Goal: Task Accomplishment & Management: Manage account settings

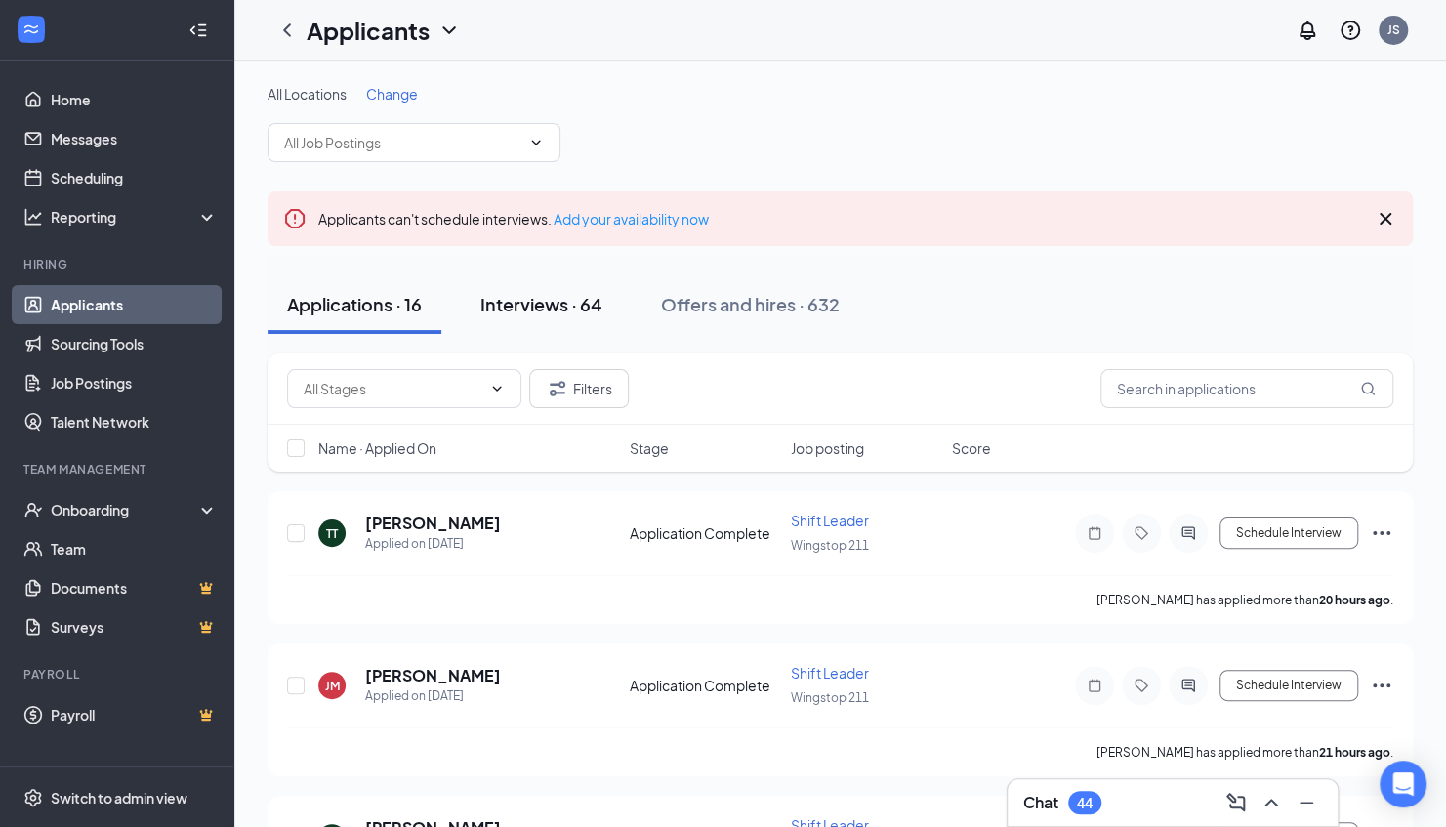
click at [579, 316] on button "Interviews · 64" at bounding box center [541, 304] width 161 height 59
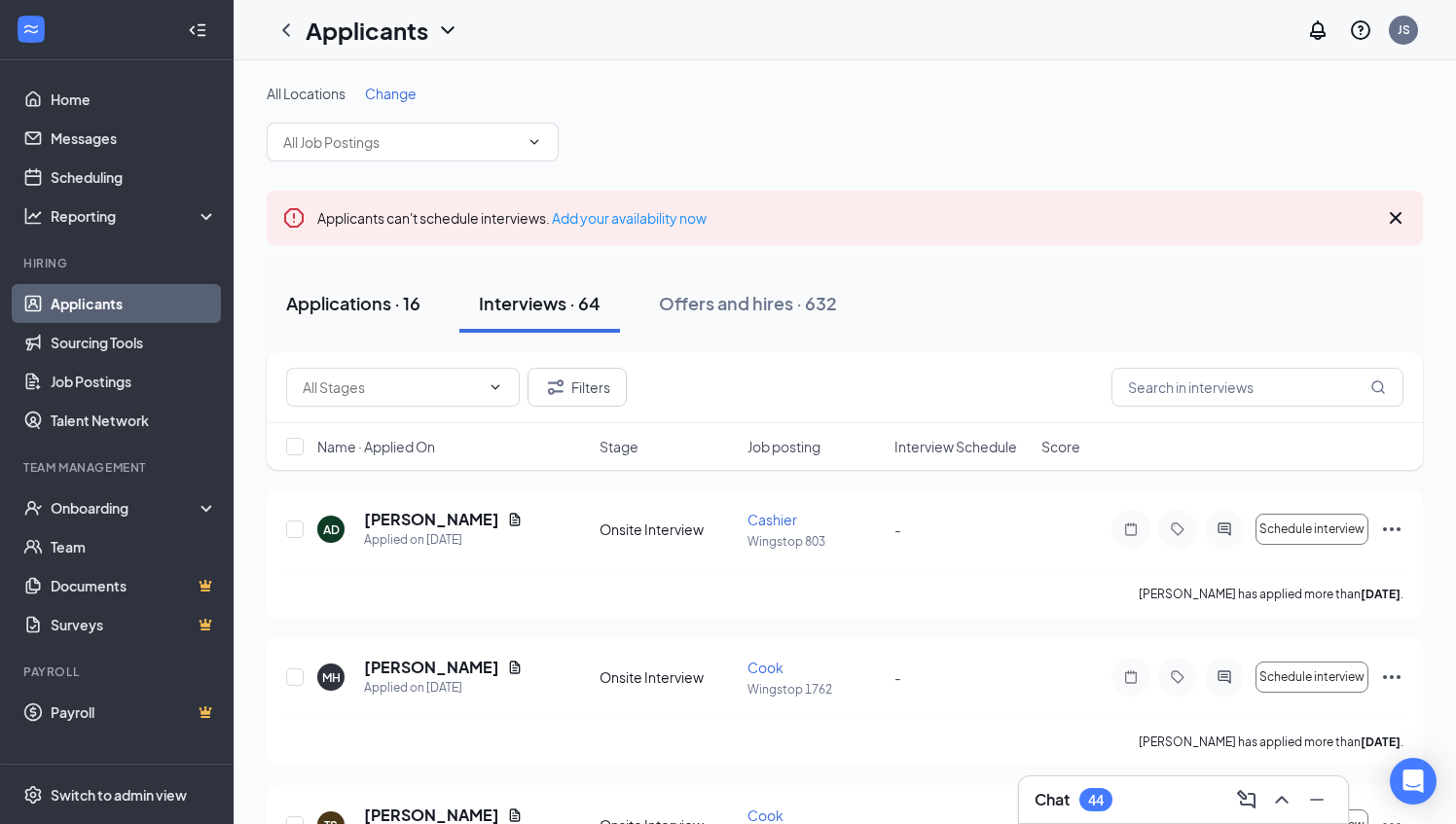
click at [419, 308] on div "Applications · 16" at bounding box center [353, 303] width 135 height 24
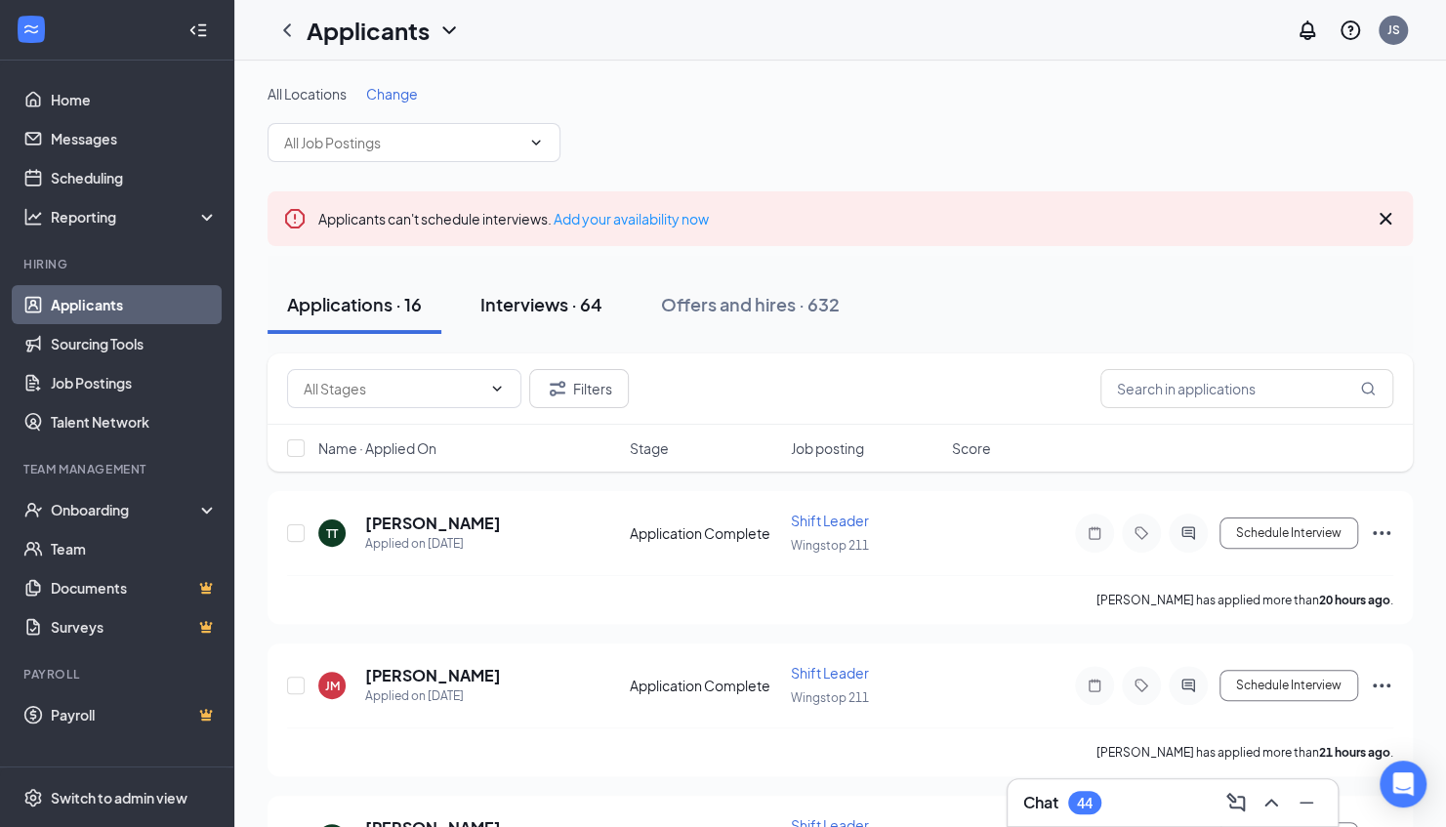
click at [573, 294] on div "Interviews · 64" at bounding box center [542, 304] width 122 height 24
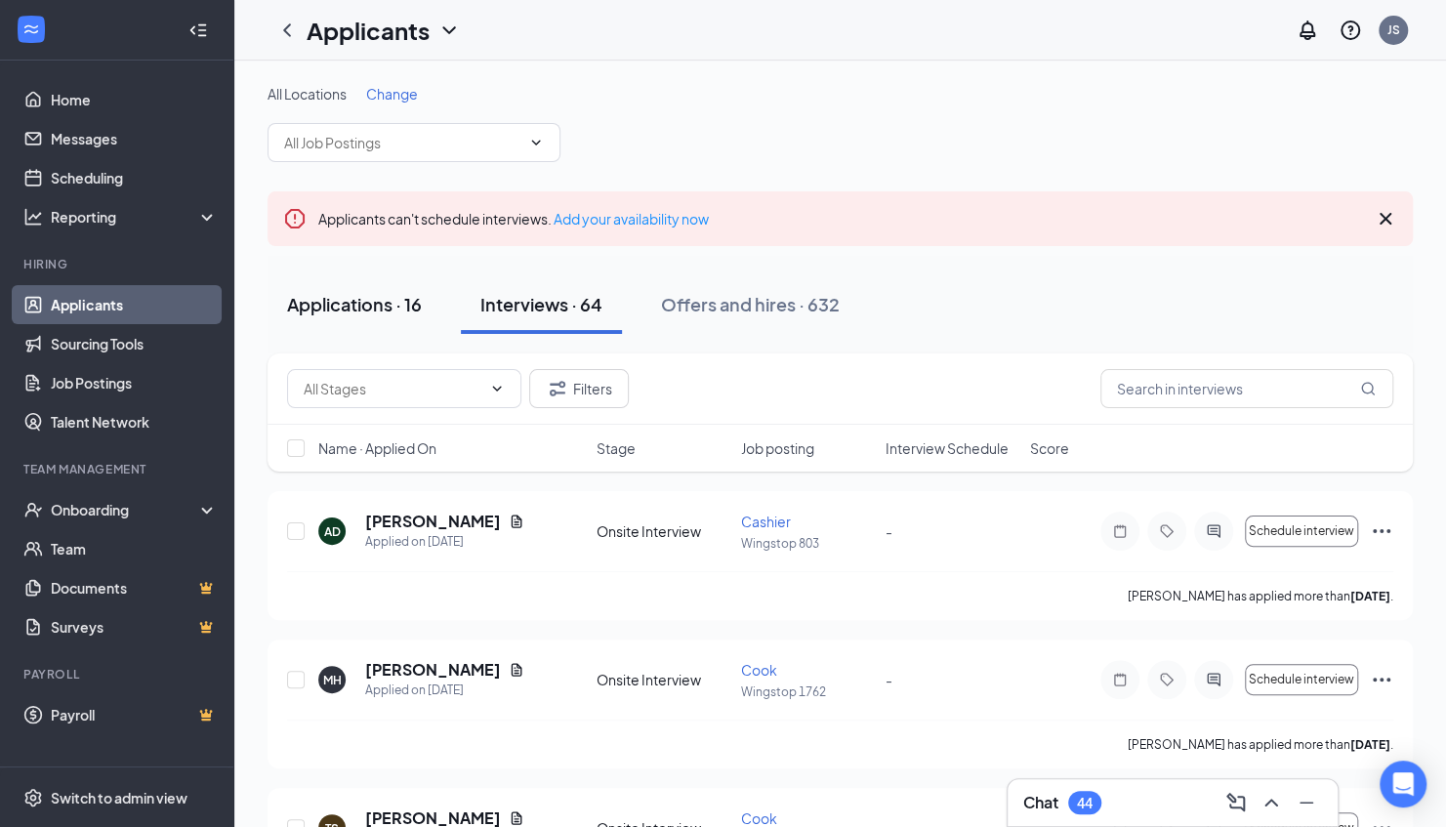
click at [402, 308] on div "Applications · 16" at bounding box center [354, 304] width 135 height 24
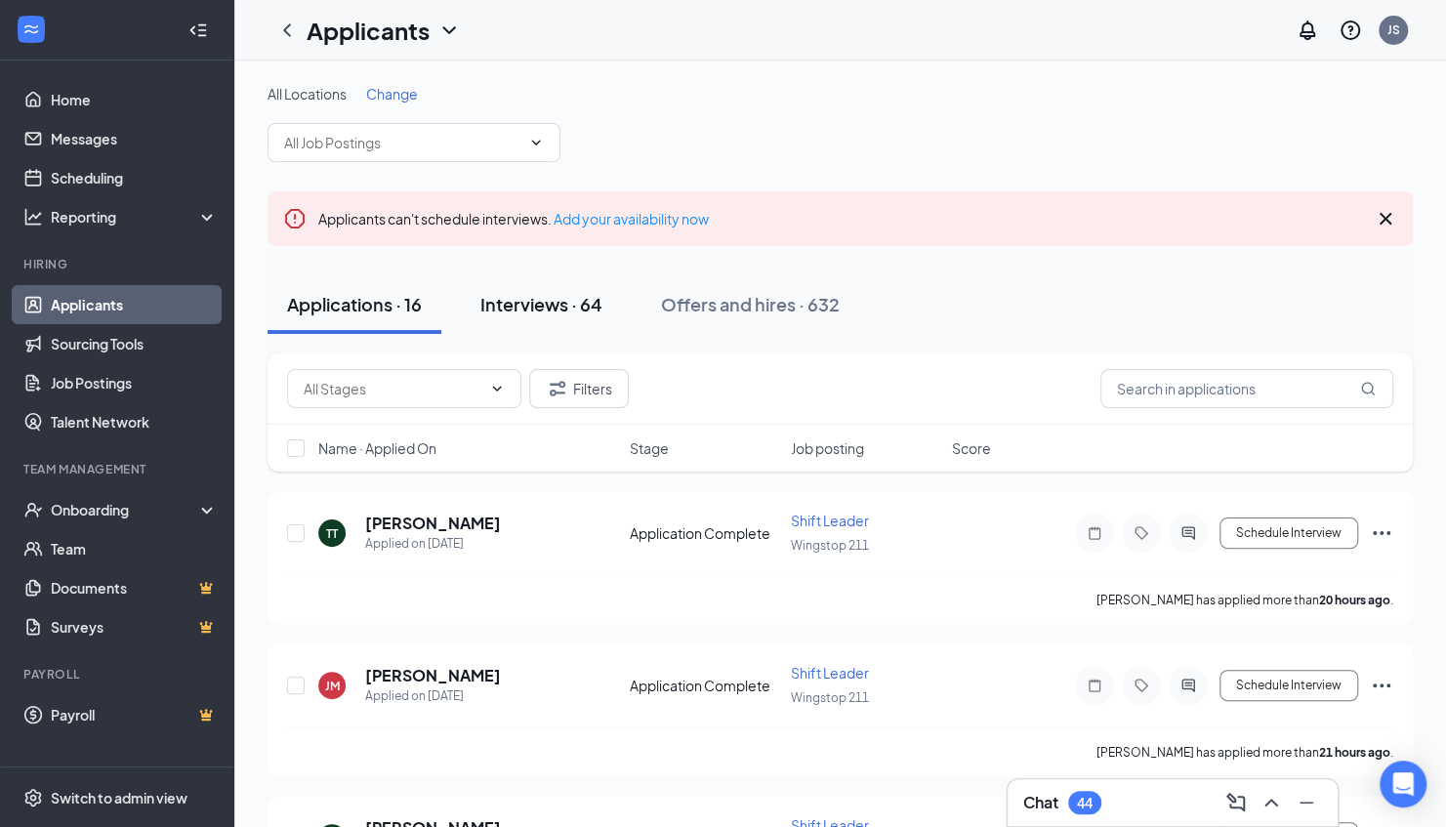
click at [574, 326] on button "Interviews · 64" at bounding box center [541, 304] width 161 height 59
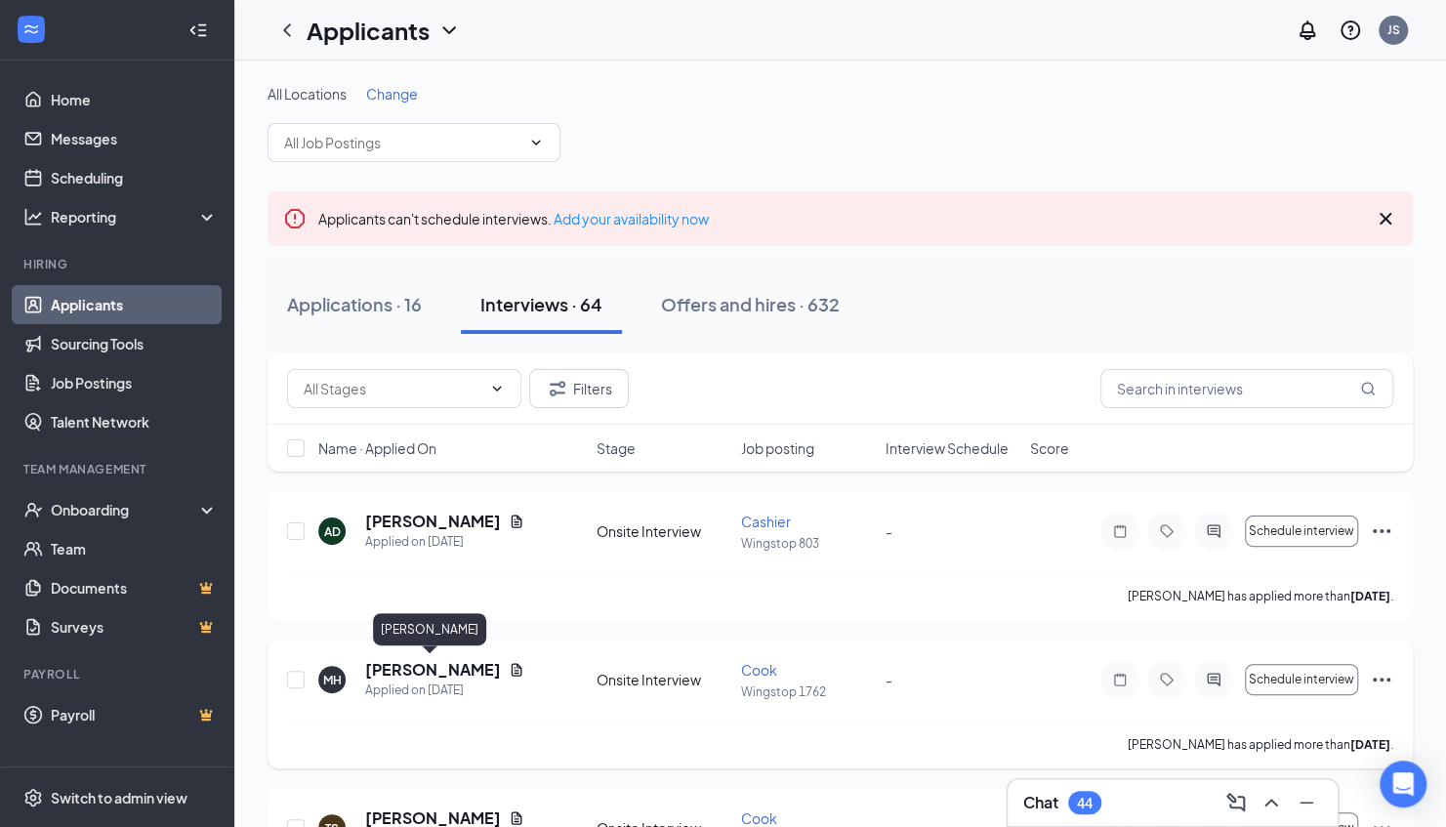
click at [465, 674] on h5 "[PERSON_NAME]" at bounding box center [433, 669] width 136 height 21
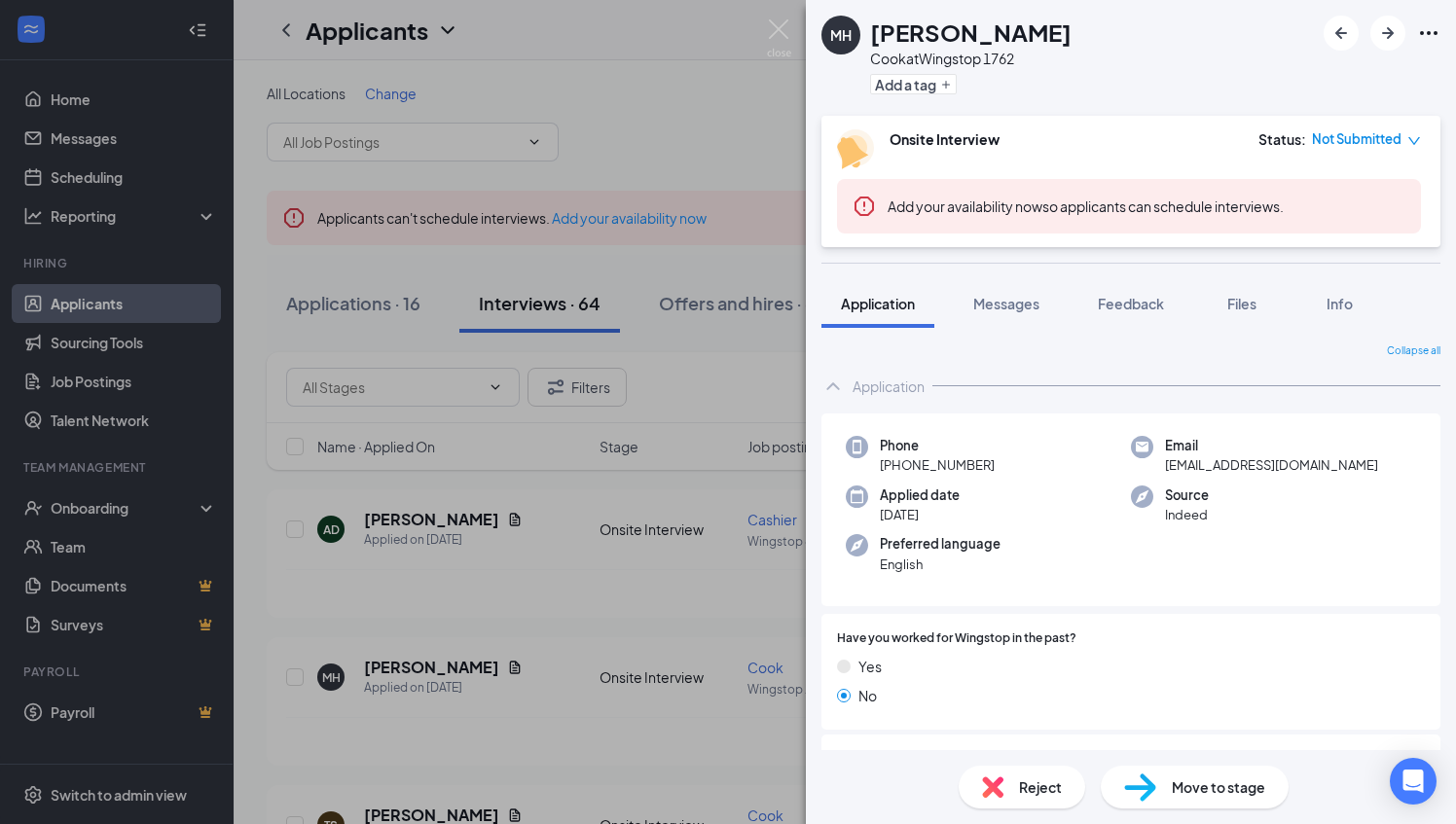
click at [1231, 794] on span "Move to stage" at bounding box center [1219, 786] width 94 height 21
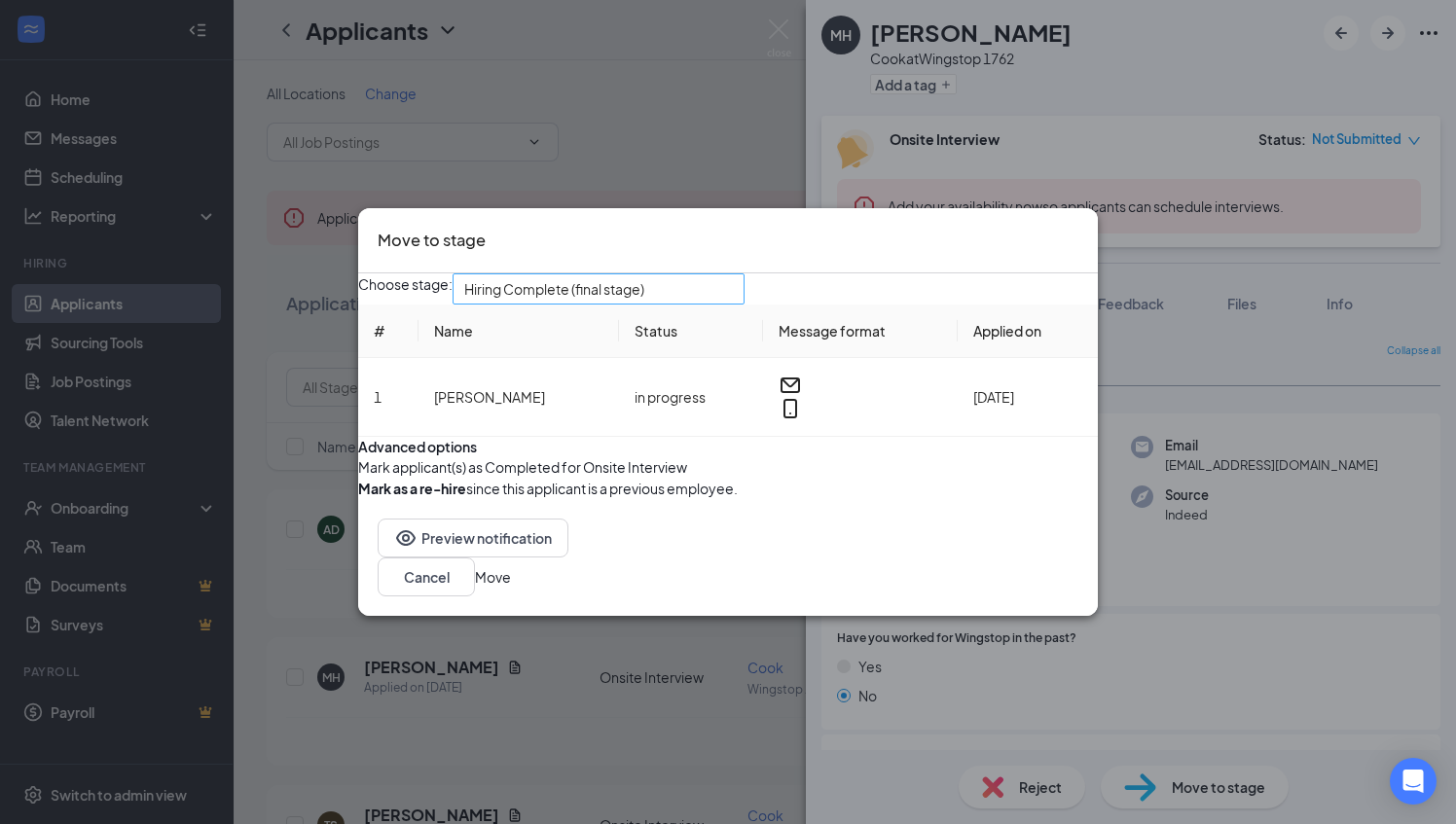
click at [645, 274] on span "Hiring Complete (final stage)" at bounding box center [554, 288] width 180 height 29
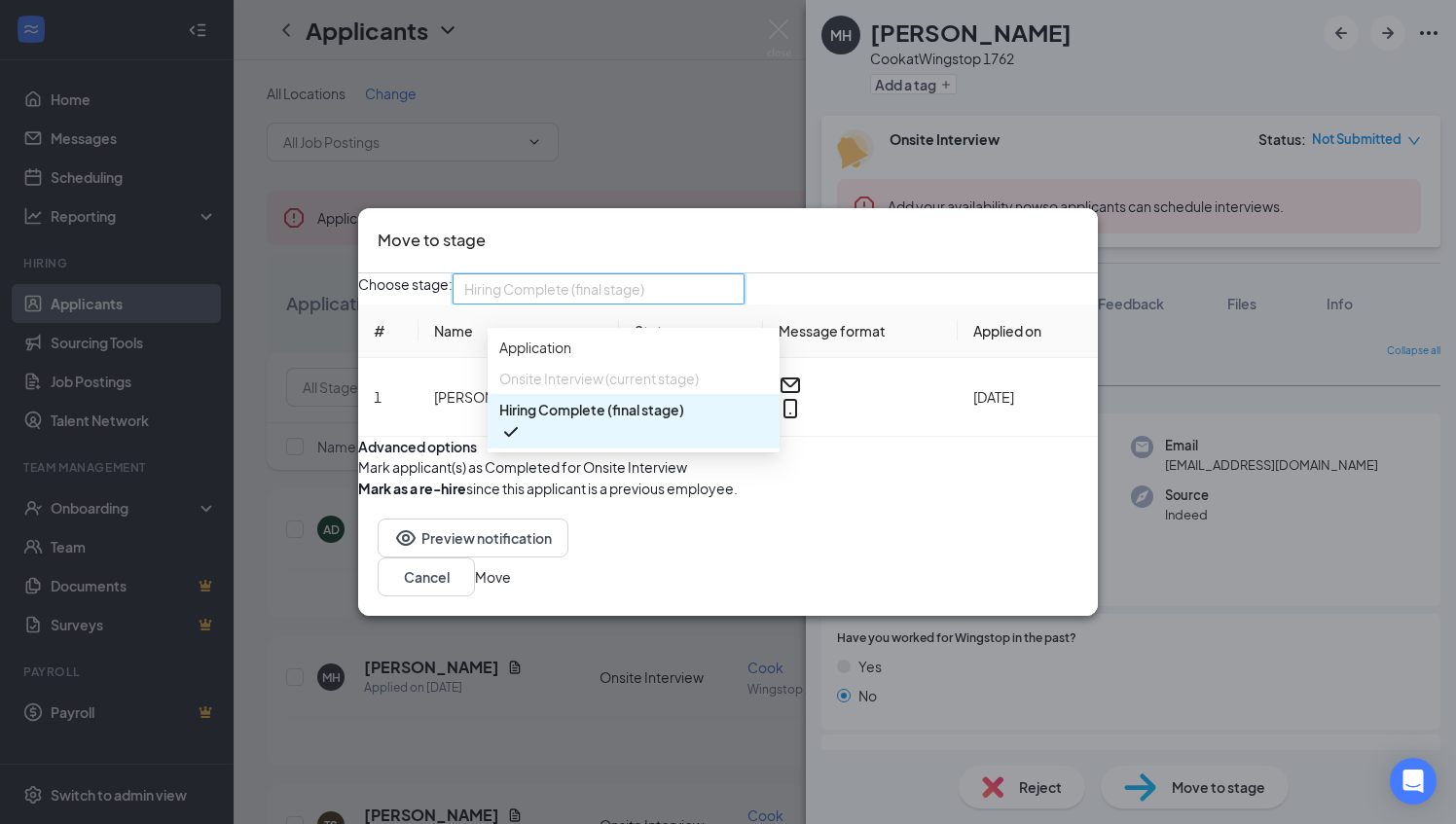
click at [830, 449] on form "Advanced options Mark applicant(s) as Completed for Onsite Interview Mark as a …" at bounding box center [728, 468] width 739 height 63
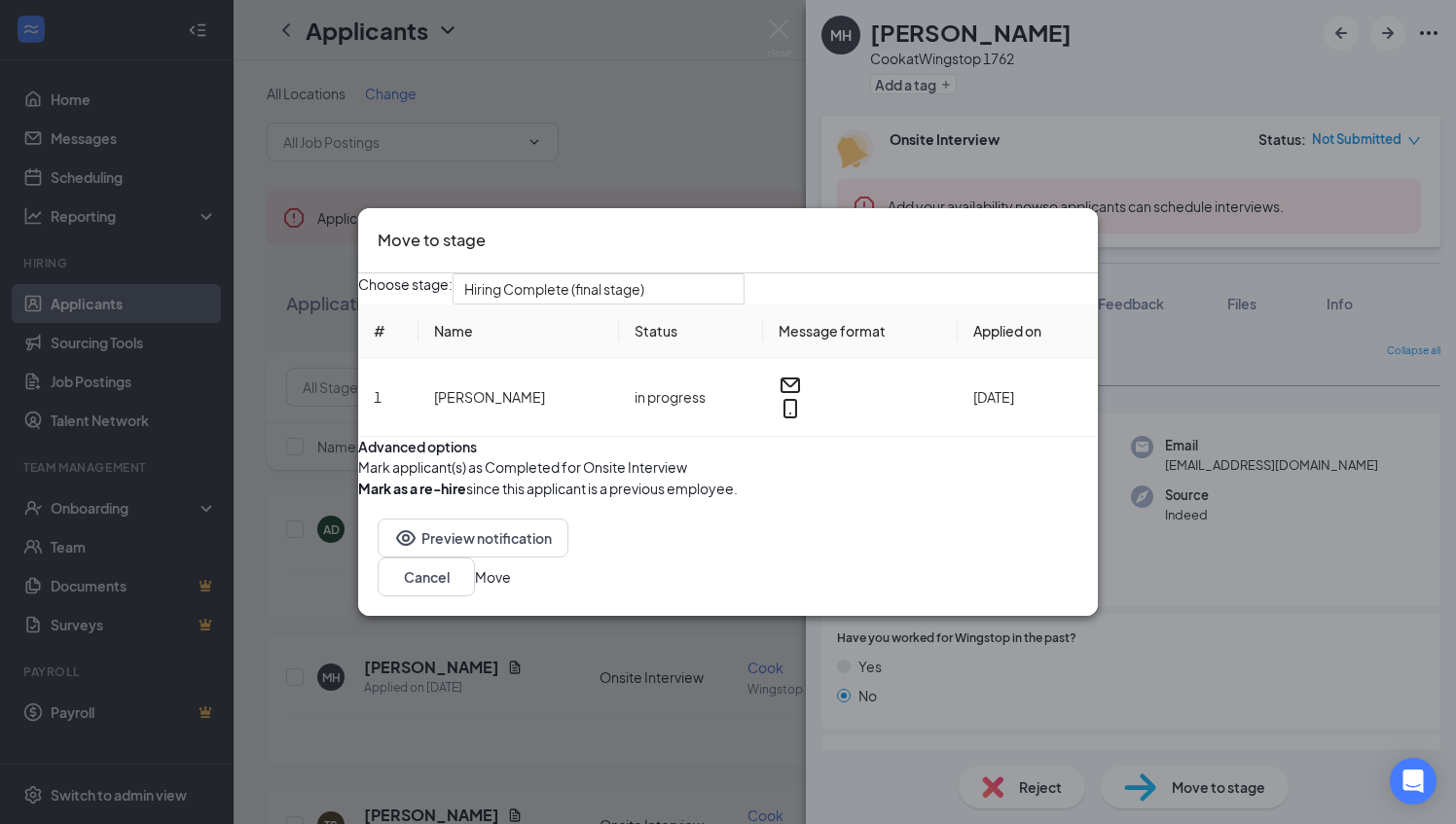
click at [511, 588] on button "Move" at bounding box center [493, 576] width 36 height 21
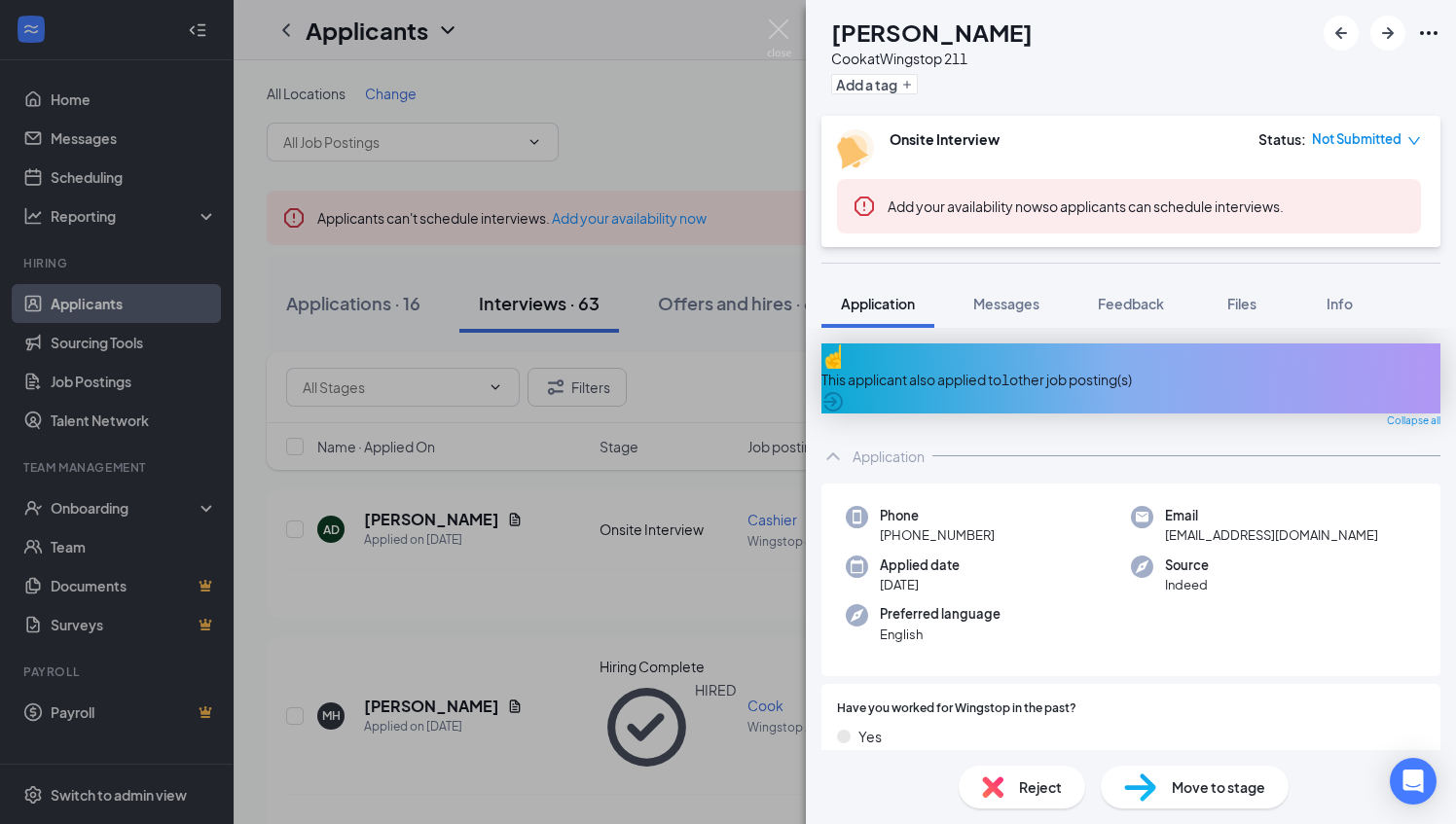
click at [688, 228] on div "TS Tynai Shaw Cook at Wingstop 211 Add a tag Onsite Interview Status : Not Subm…" at bounding box center [728, 412] width 1456 height 824
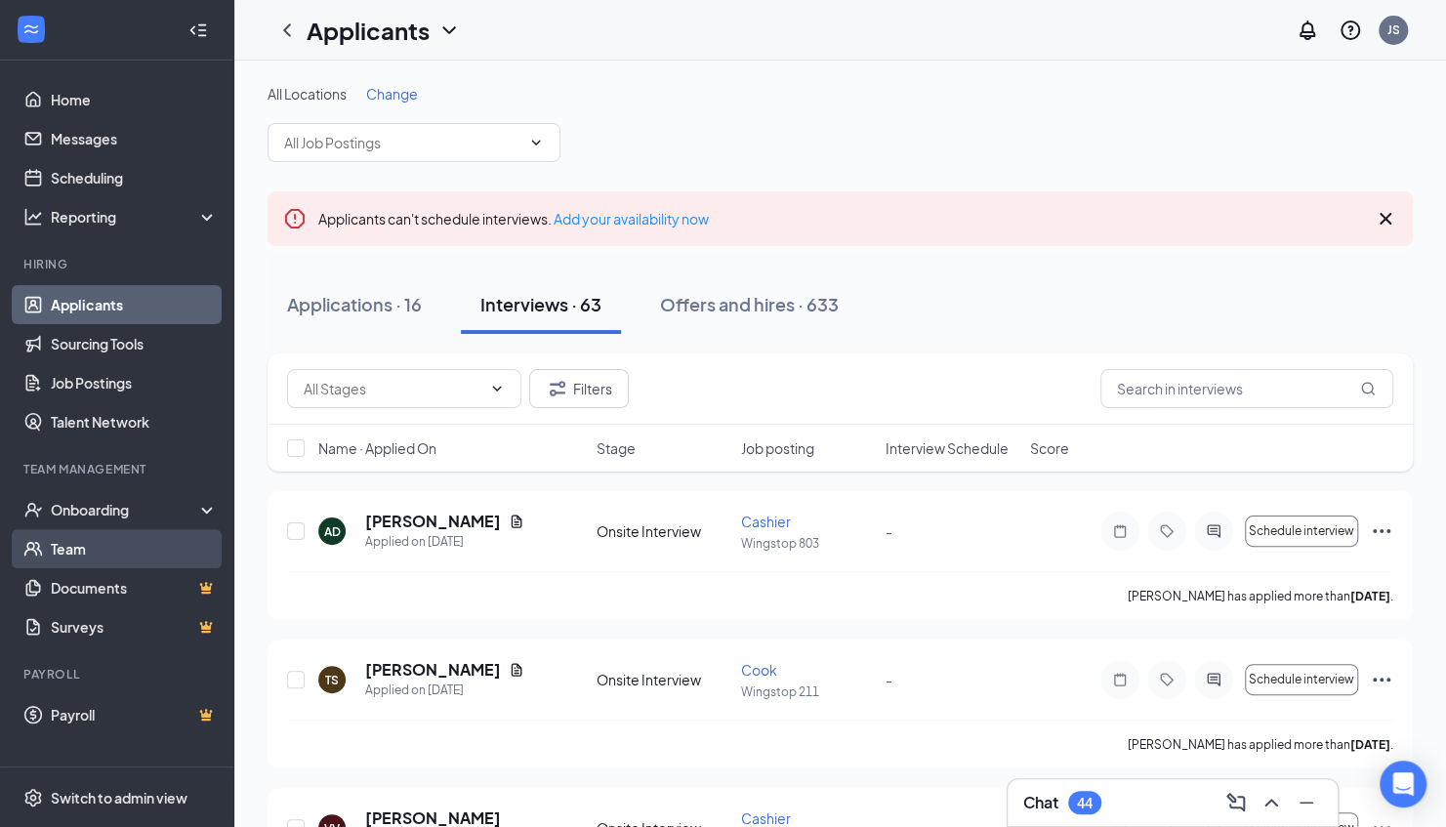
click at [100, 545] on link "Team" at bounding box center [134, 548] width 167 height 39
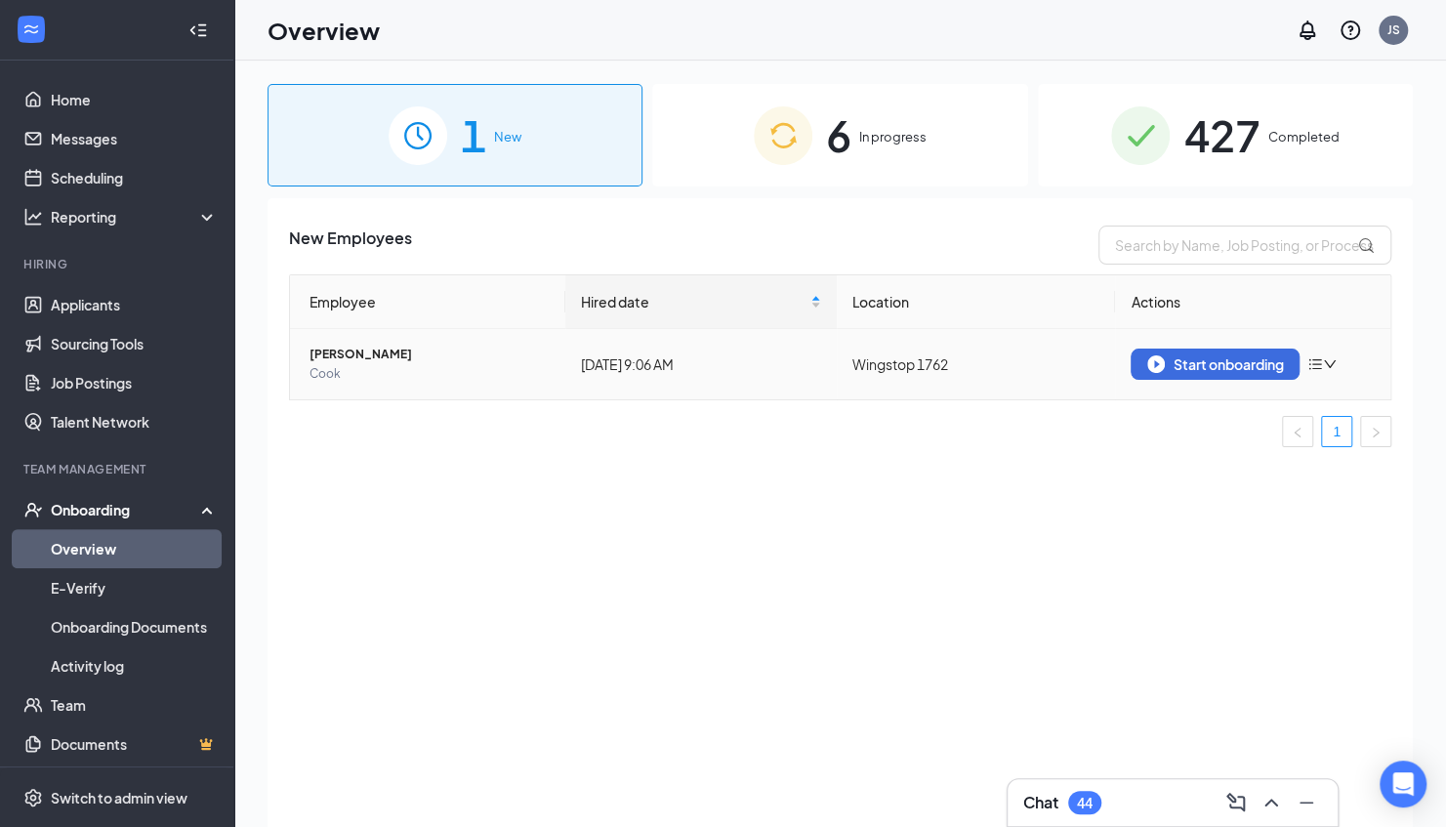
drag, startPoint x: 1235, startPoint y: 375, endPoint x: 1111, endPoint y: 387, distance: 123.6
click at [1111, 387] on td "Wingstop 1762" at bounding box center [976, 364] width 278 height 70
click at [1178, 367] on div "Start onboarding" at bounding box center [1216, 365] width 136 height 18
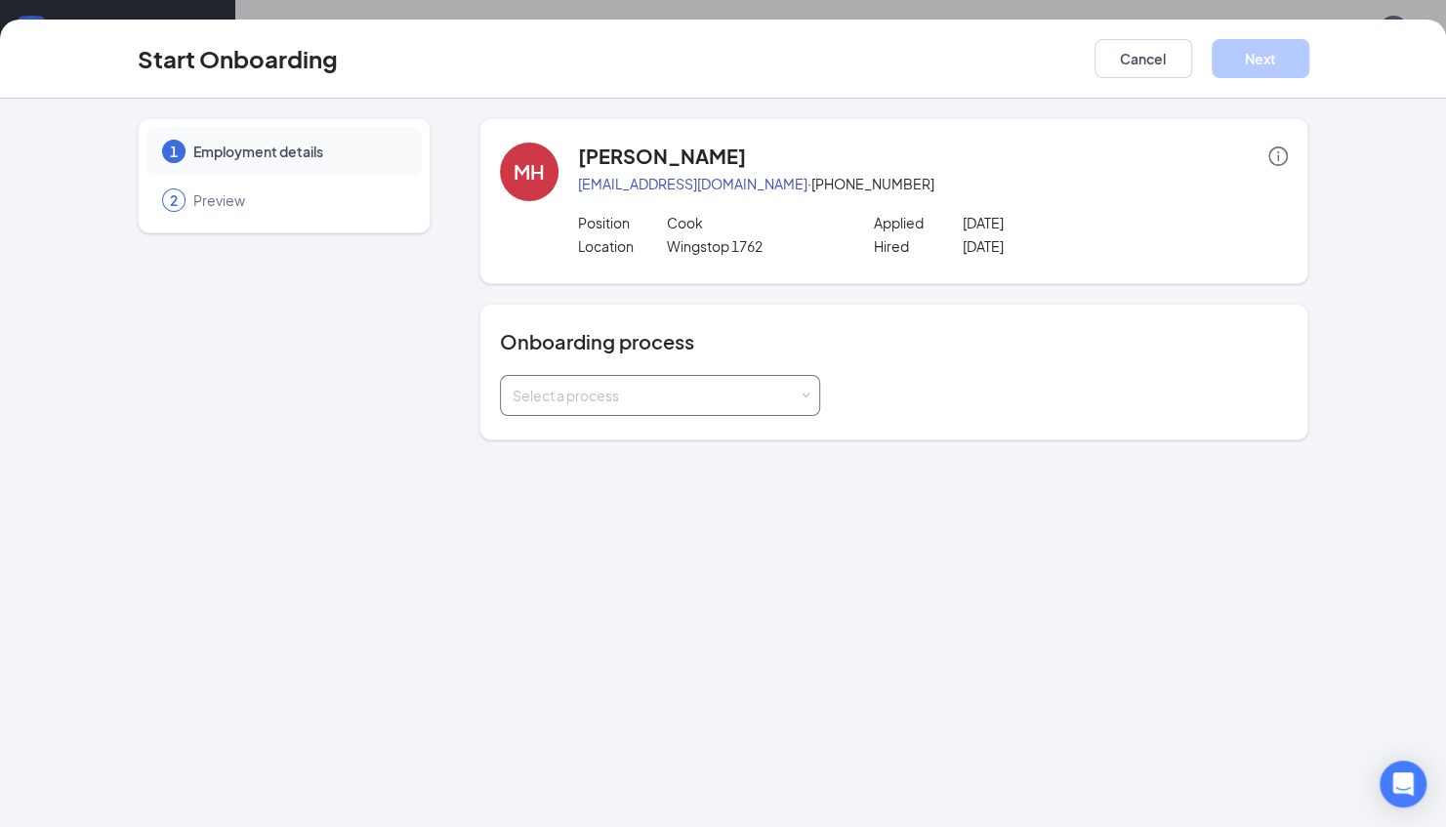
click at [719, 386] on div "Select a process" at bounding box center [656, 396] width 286 height 20
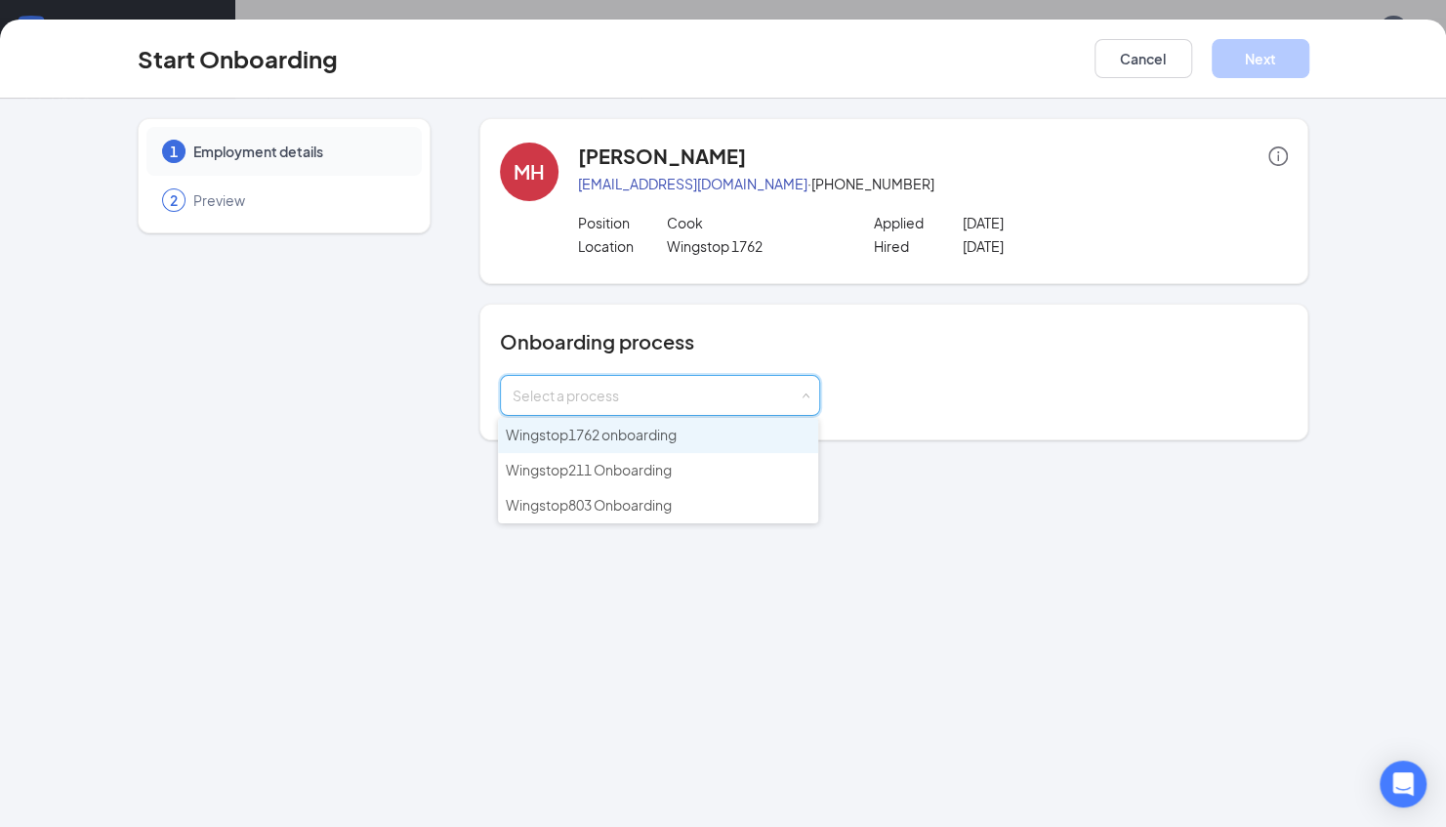
click at [662, 434] on span "Wingstop1762 onboarding" at bounding box center [591, 435] width 171 height 18
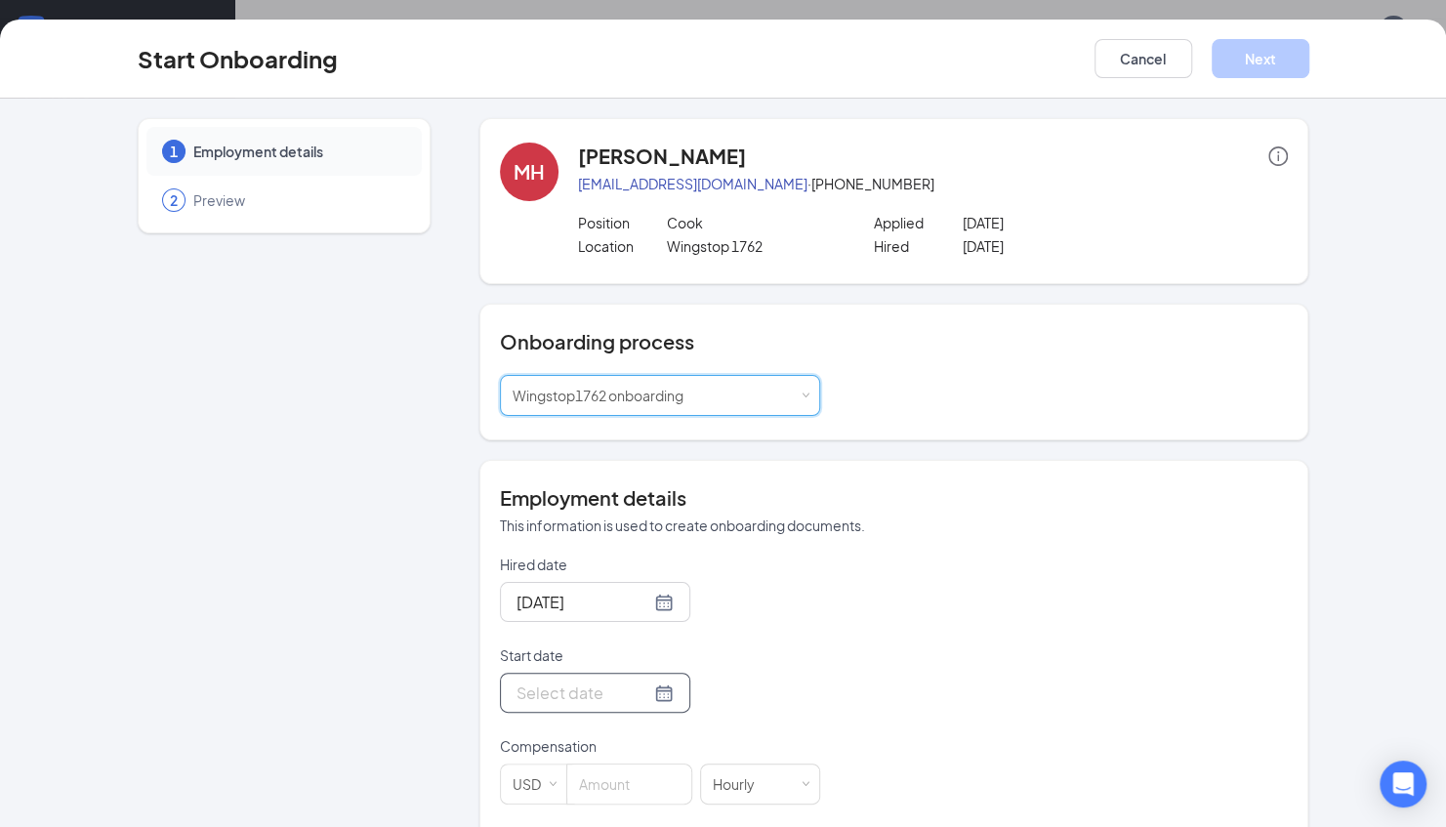
click at [575, 695] on input "Start date" at bounding box center [584, 693] width 134 height 24
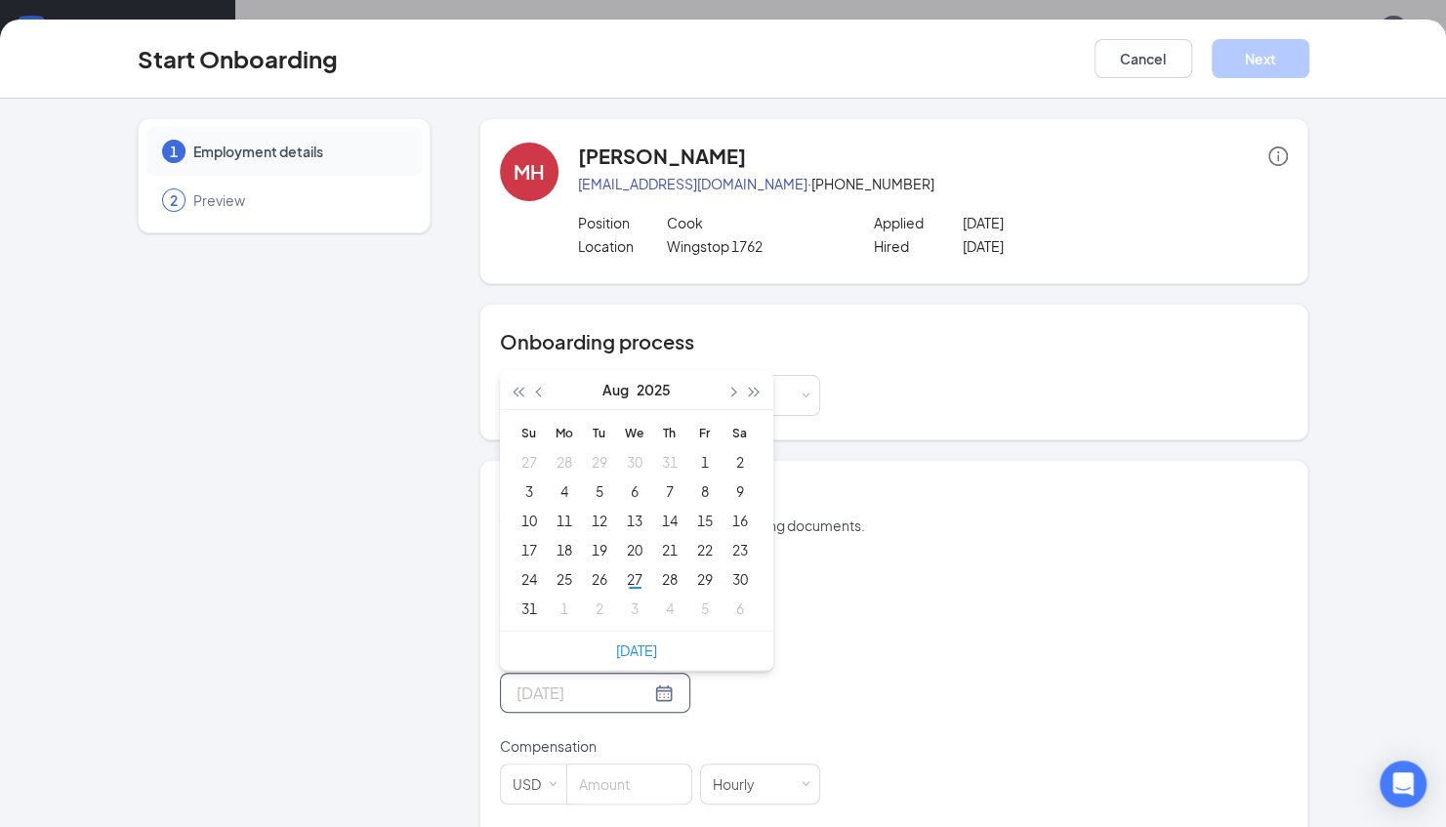
type input "[DATE]"
click at [627, 578] on div "27" at bounding box center [634, 578] width 23 height 23
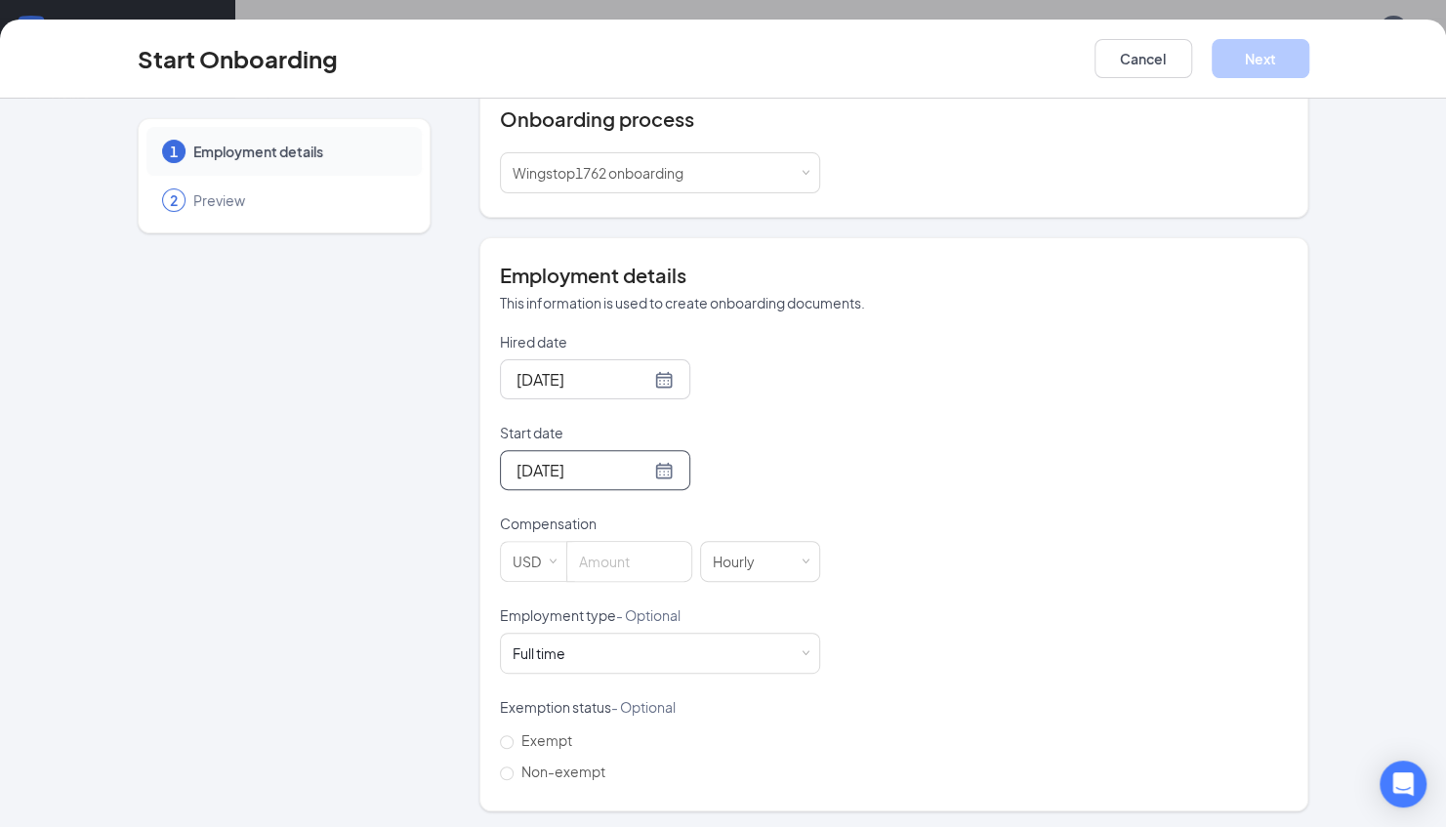
scroll to position [53, 0]
click at [602, 545] on input at bounding box center [629, 561] width 124 height 39
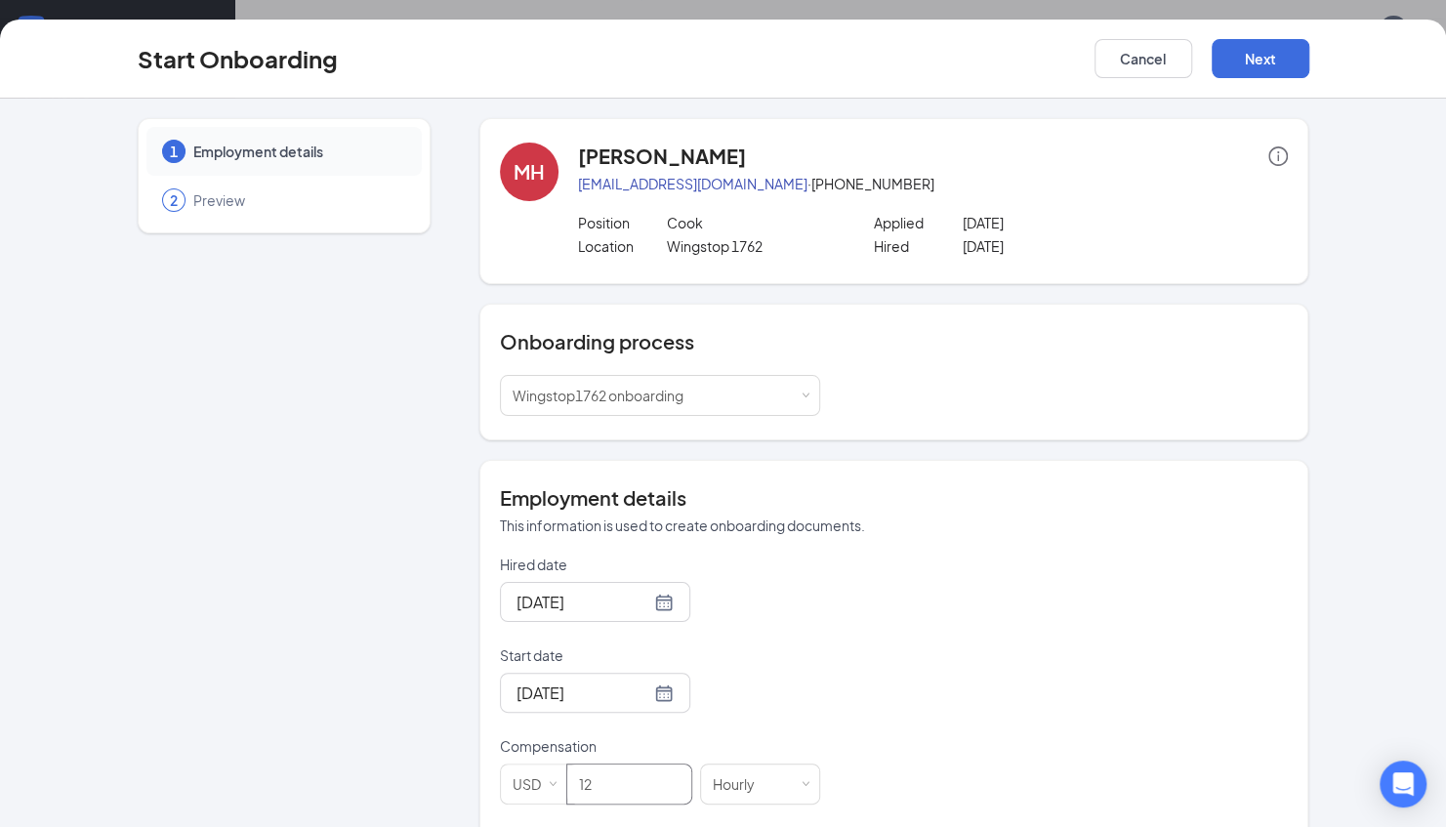
scroll to position [223, 0]
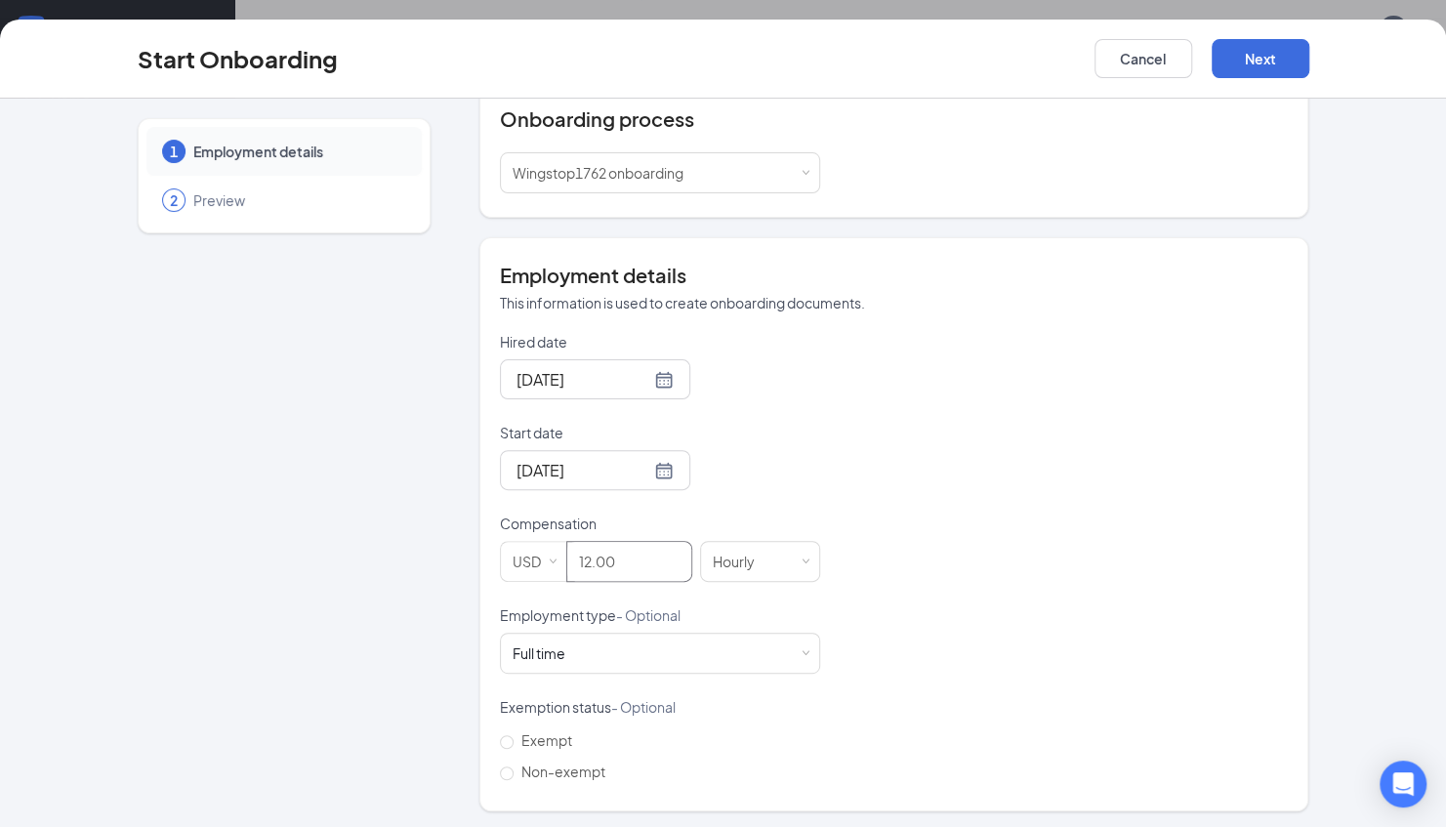
type input "12"
click at [829, 505] on div "Hired date [DATE] Start date [DATE] [DATE] Su Mo Tu We Th Fr Sa 27 28 29 30 31 …" at bounding box center [894, 559] width 789 height 455
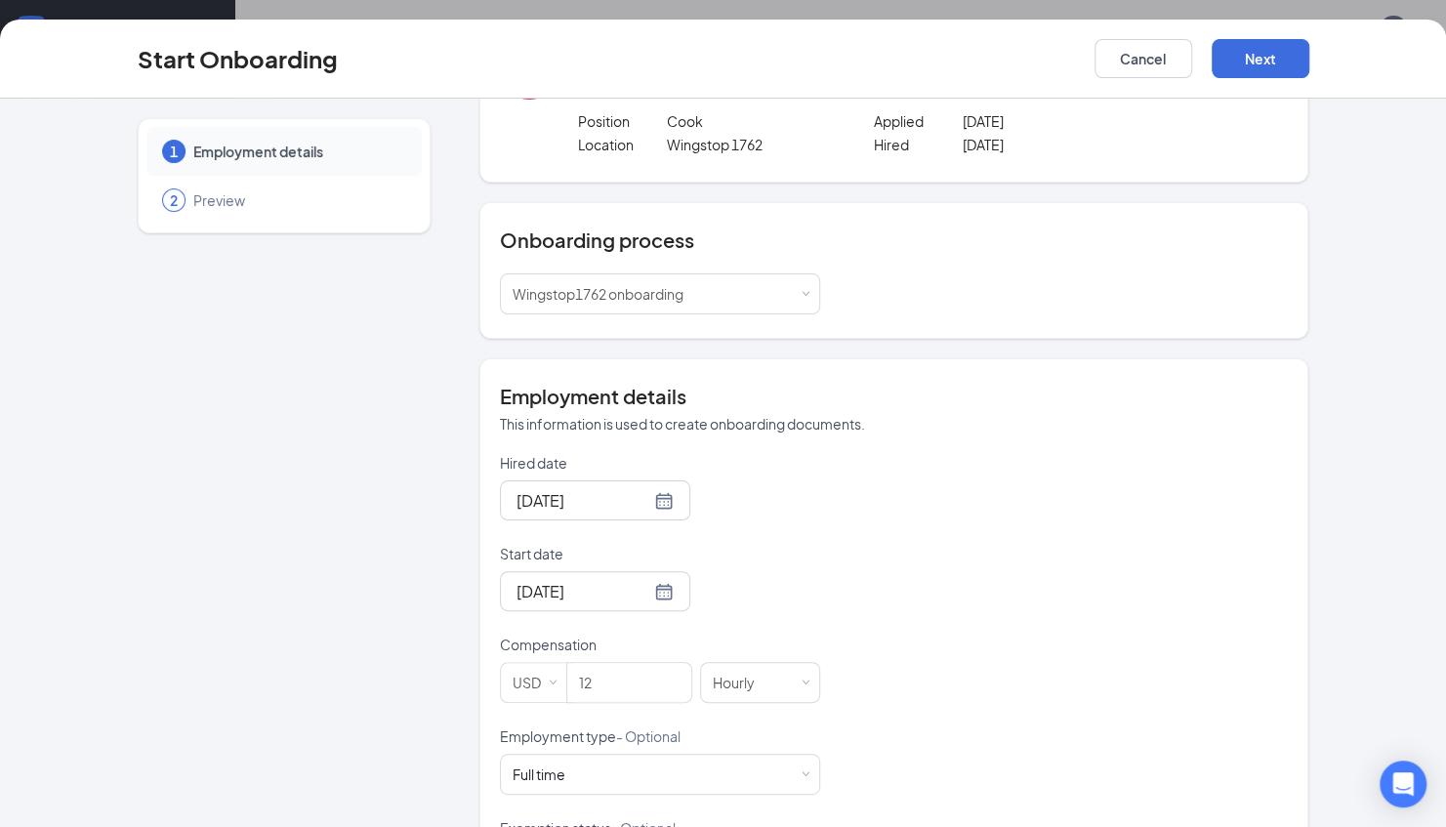
scroll to position [0, 0]
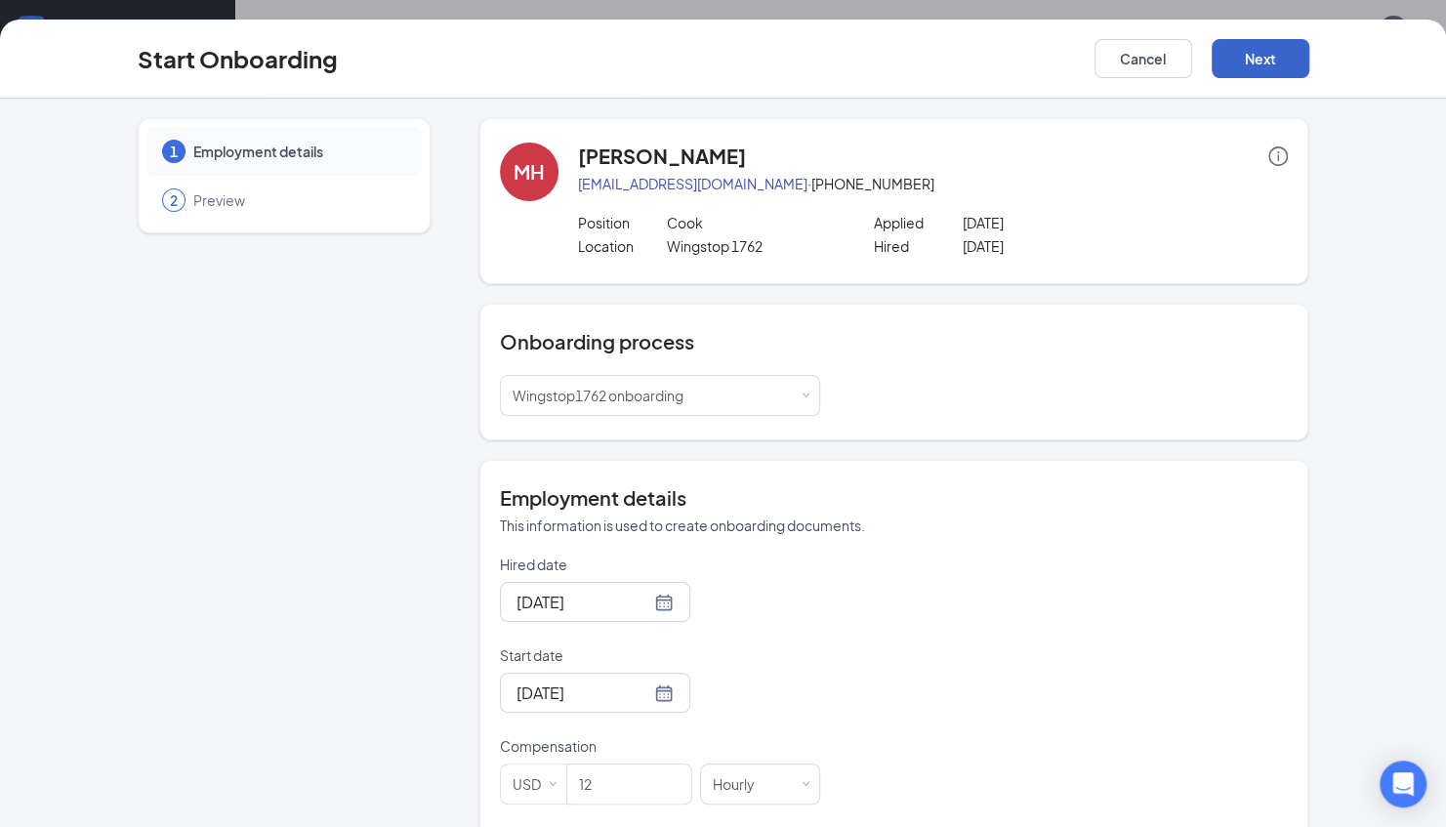
click at [1279, 60] on button "Next" at bounding box center [1261, 58] width 98 height 39
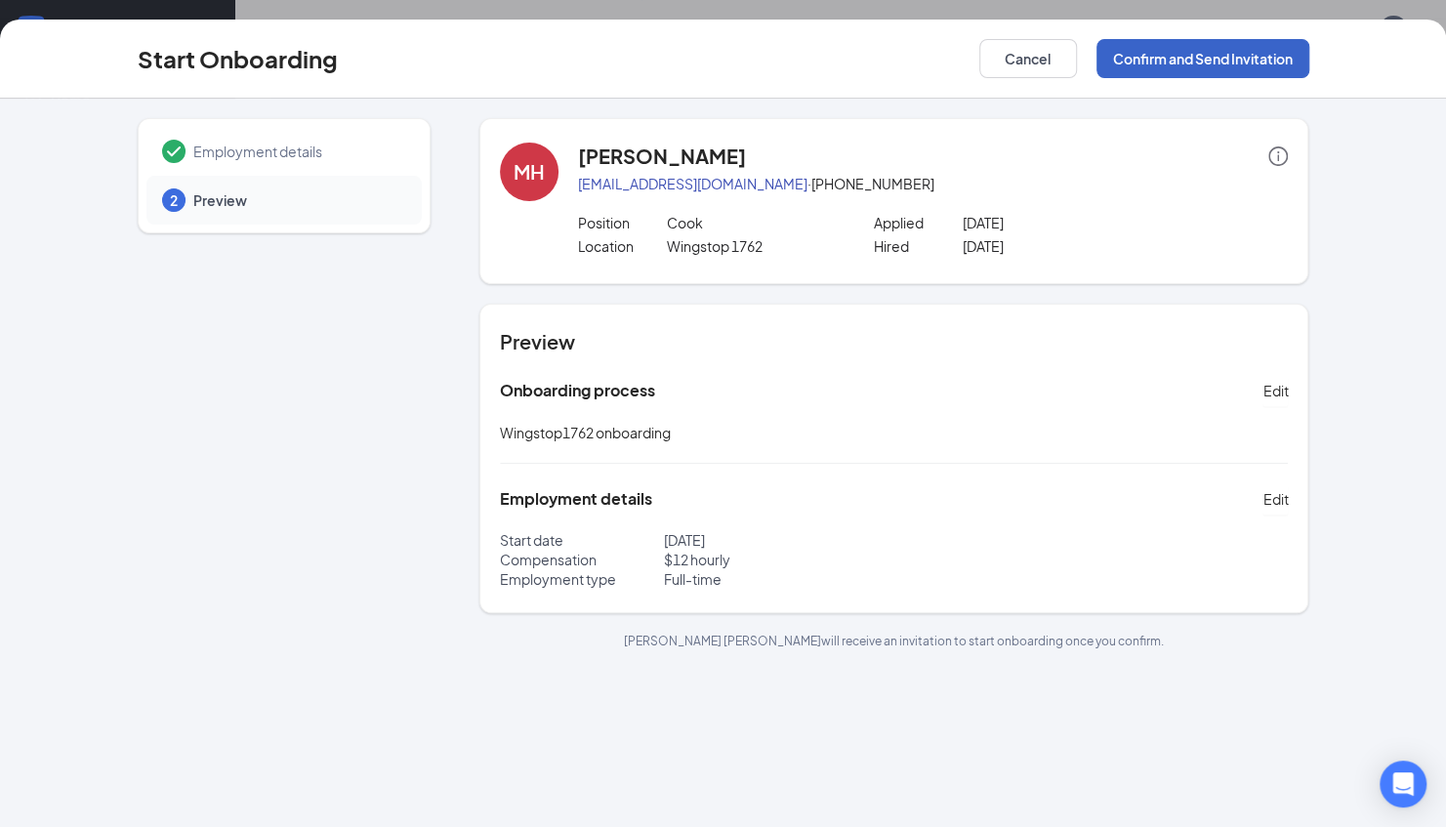
click at [1221, 64] on button "Confirm and Send Invitation" at bounding box center [1203, 58] width 213 height 39
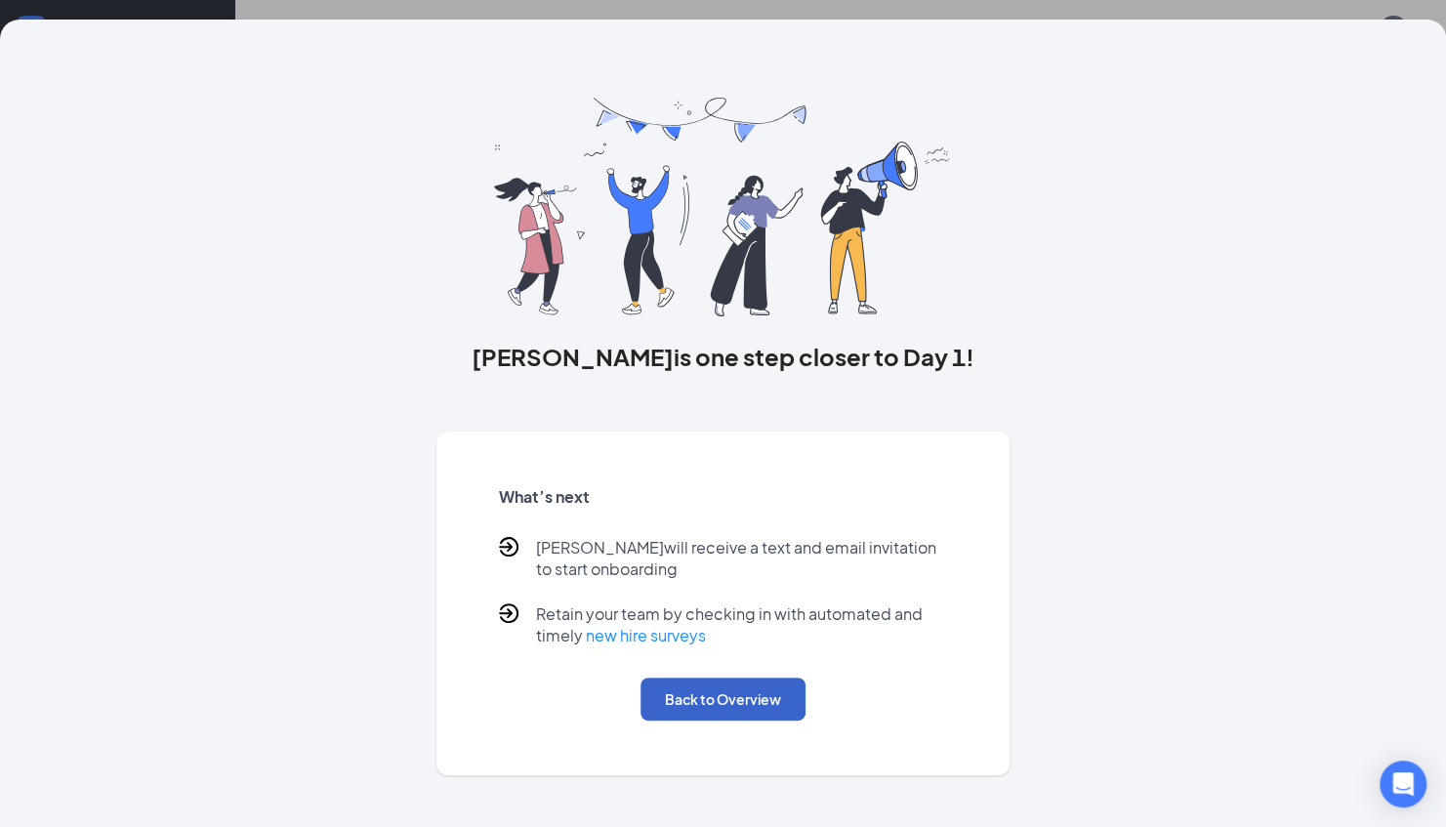
click at [737, 705] on button "Back to Overview" at bounding box center [723, 699] width 165 height 43
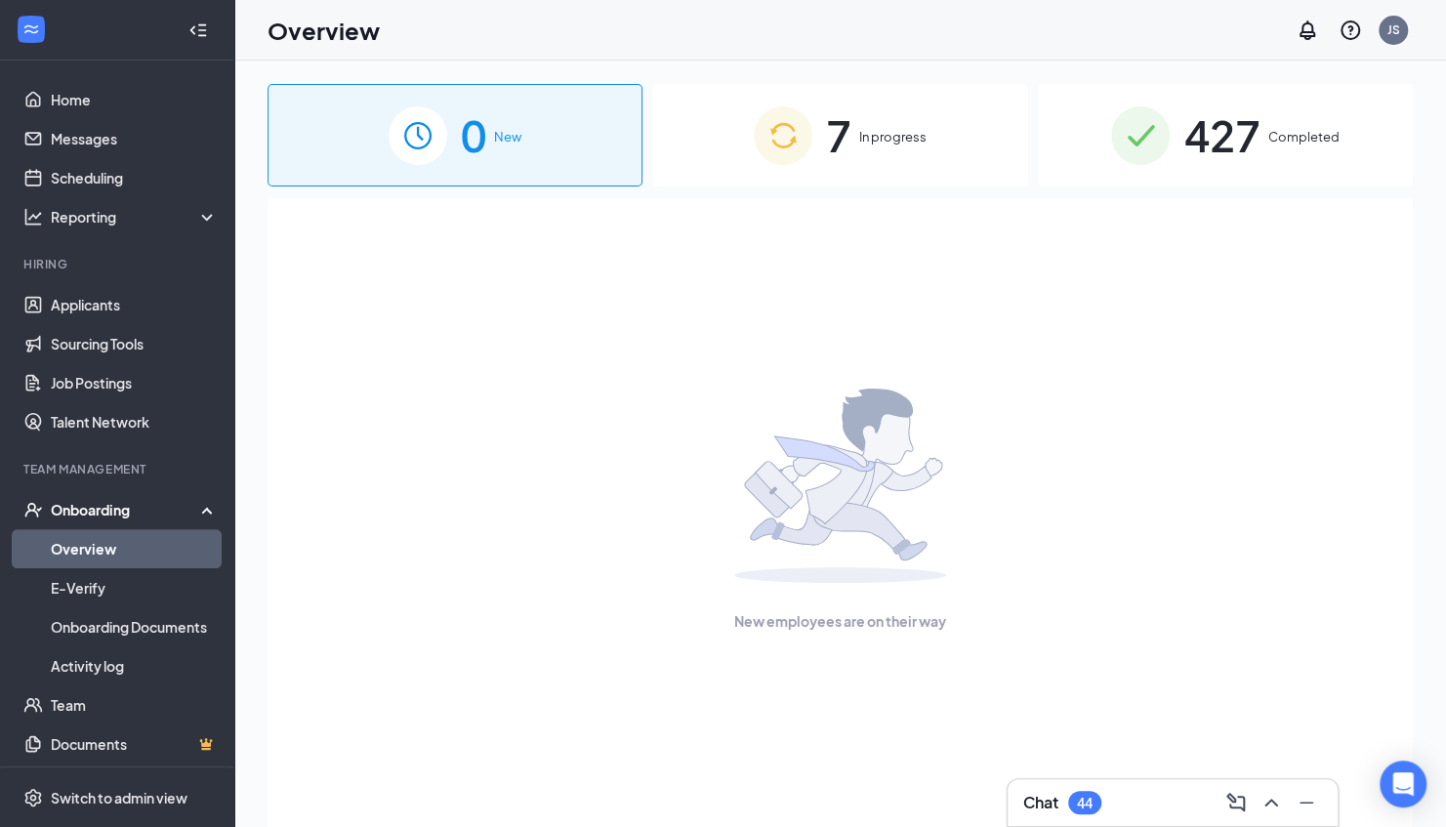
click at [858, 135] on div "7 In progress" at bounding box center [839, 135] width 375 height 103
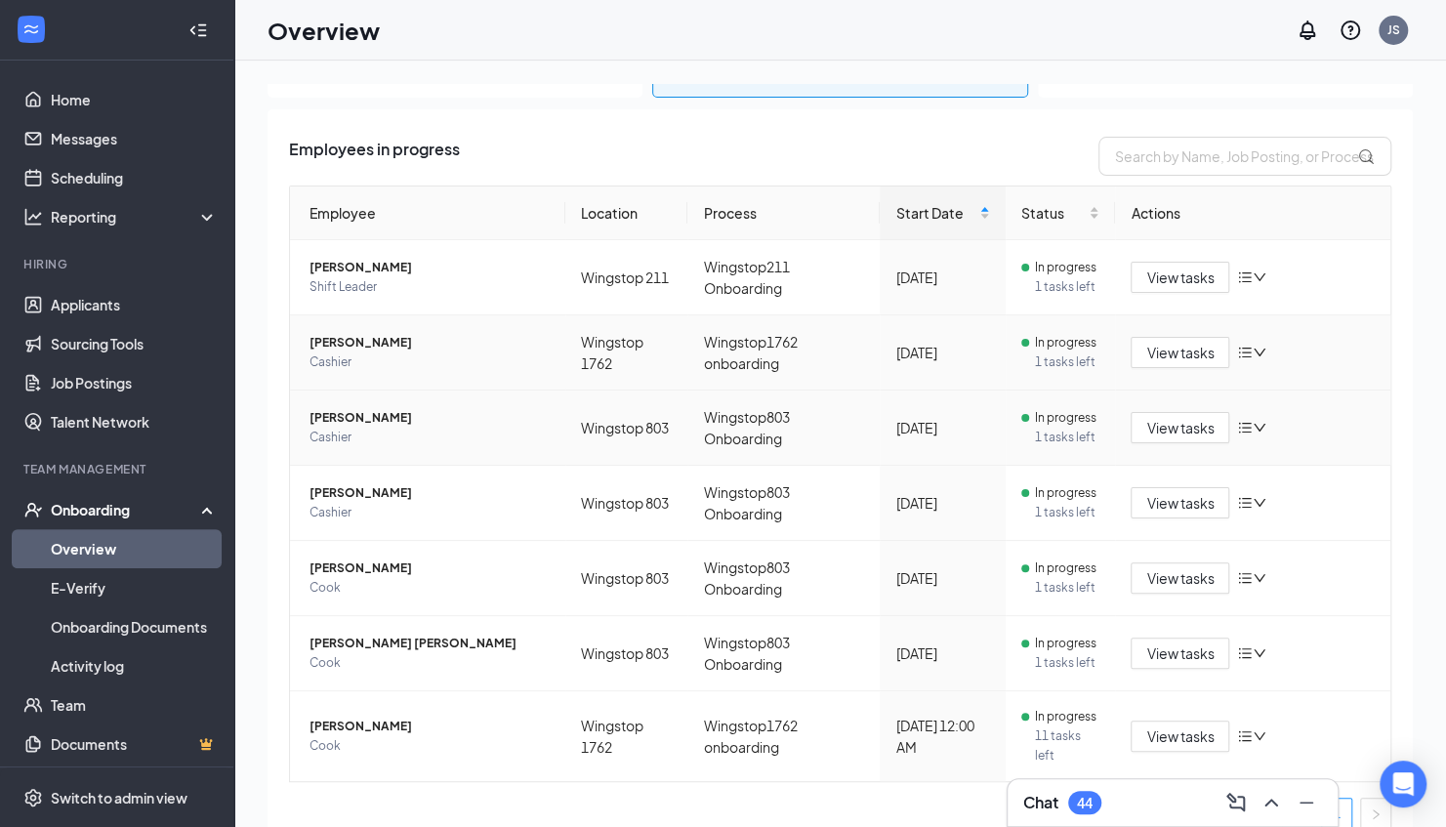
scroll to position [91, 0]
click at [1209, 427] on button "View tasks" at bounding box center [1180, 425] width 99 height 31
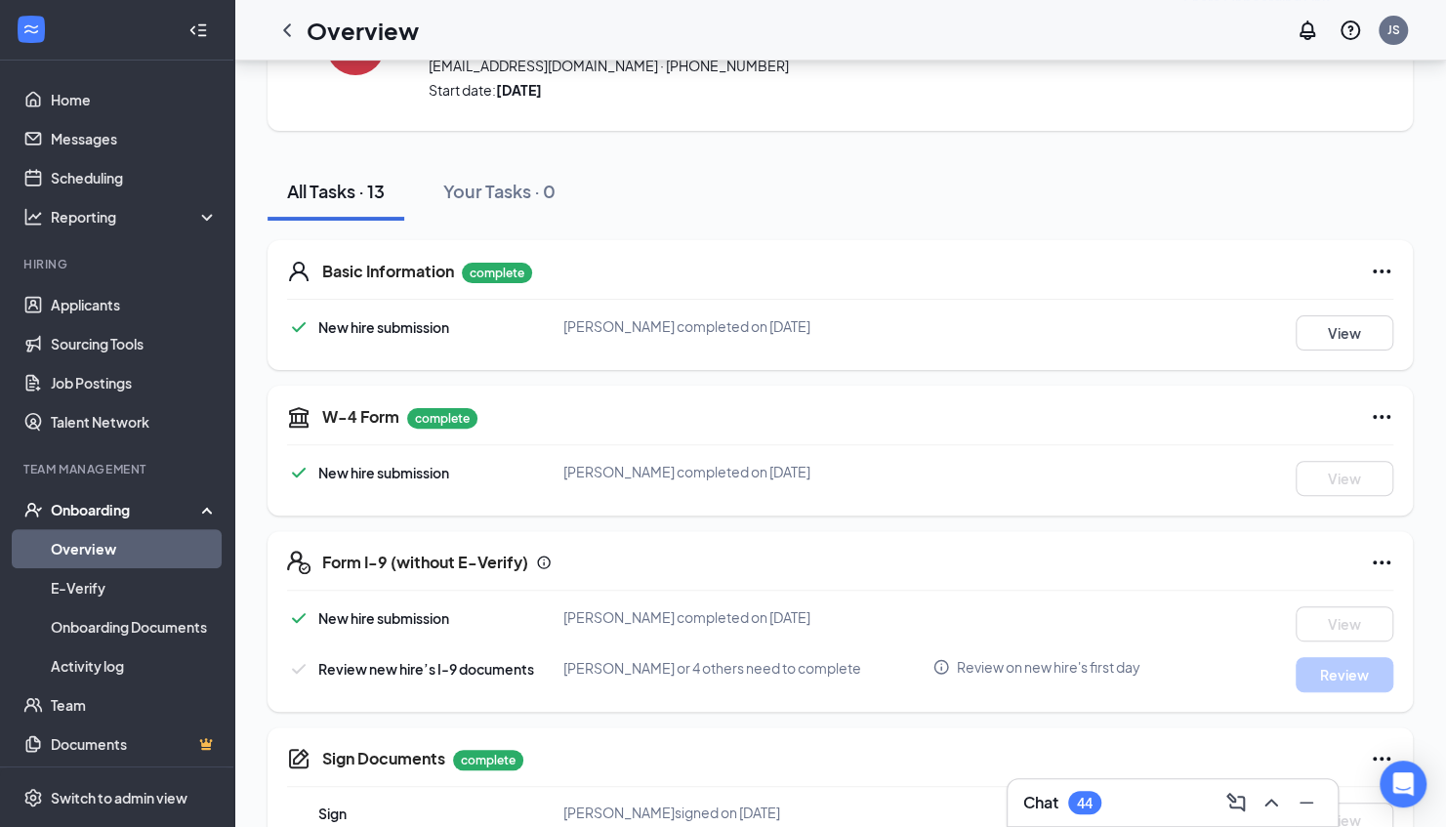
scroll to position [130, 0]
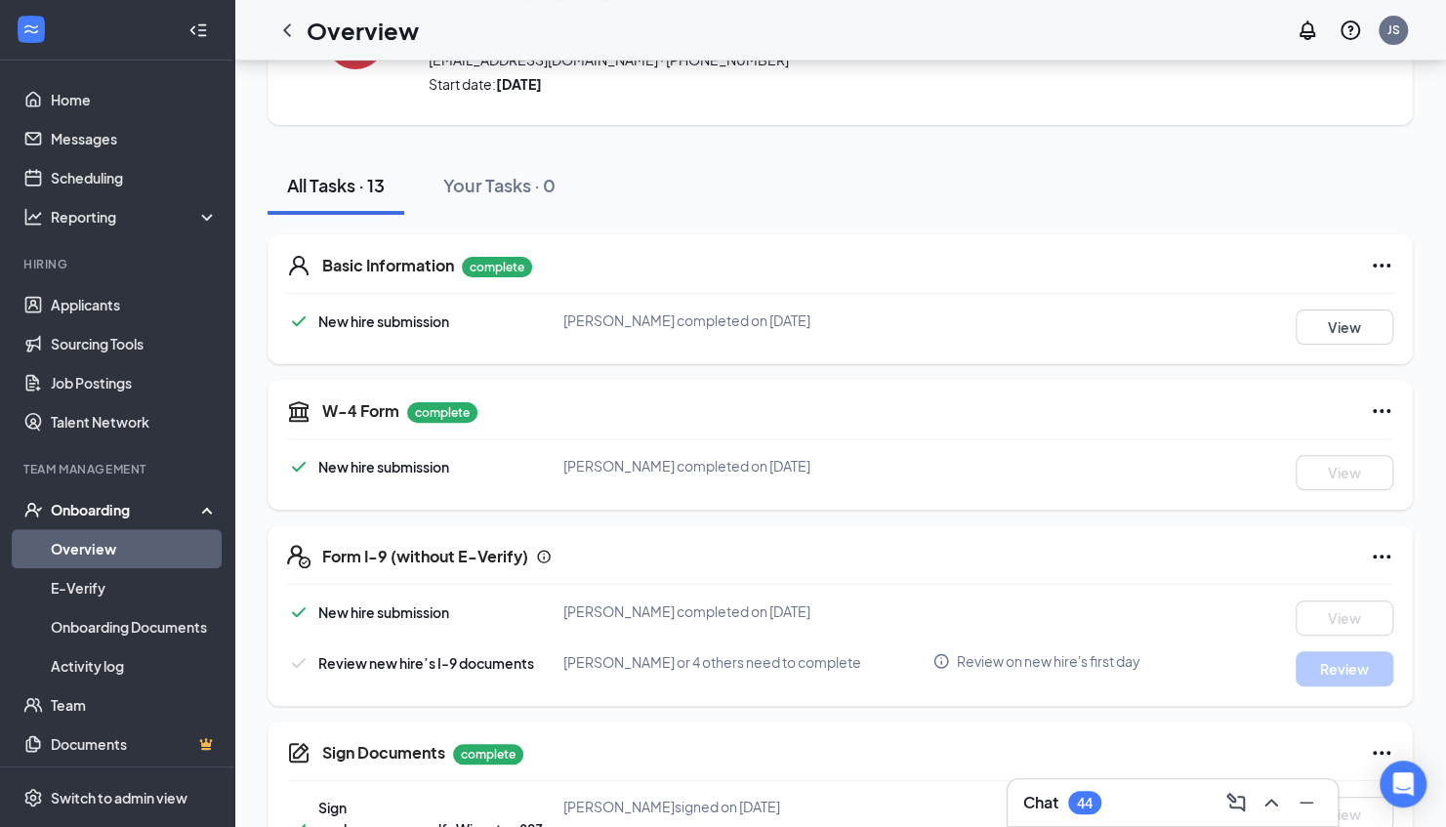
click at [1375, 541] on div "Form I-9 (without E-Verify) New hire submission [PERSON_NAME] completed on [DAT…" at bounding box center [841, 615] width 1146 height 181
click at [1375, 551] on icon "Ellipses" at bounding box center [1381, 556] width 23 height 23
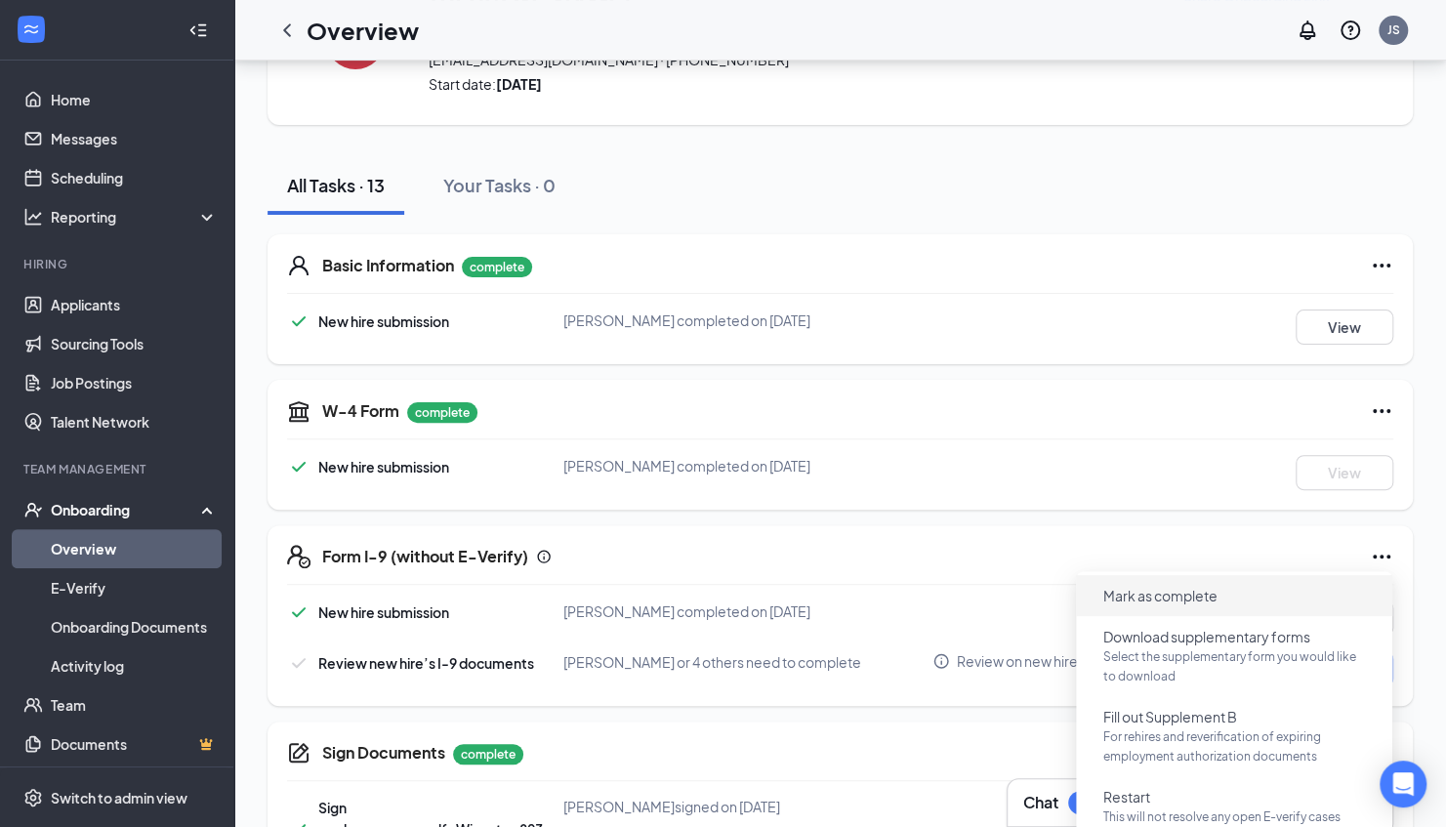
click at [1250, 592] on span "Mark as complete" at bounding box center [1234, 595] width 293 height 31
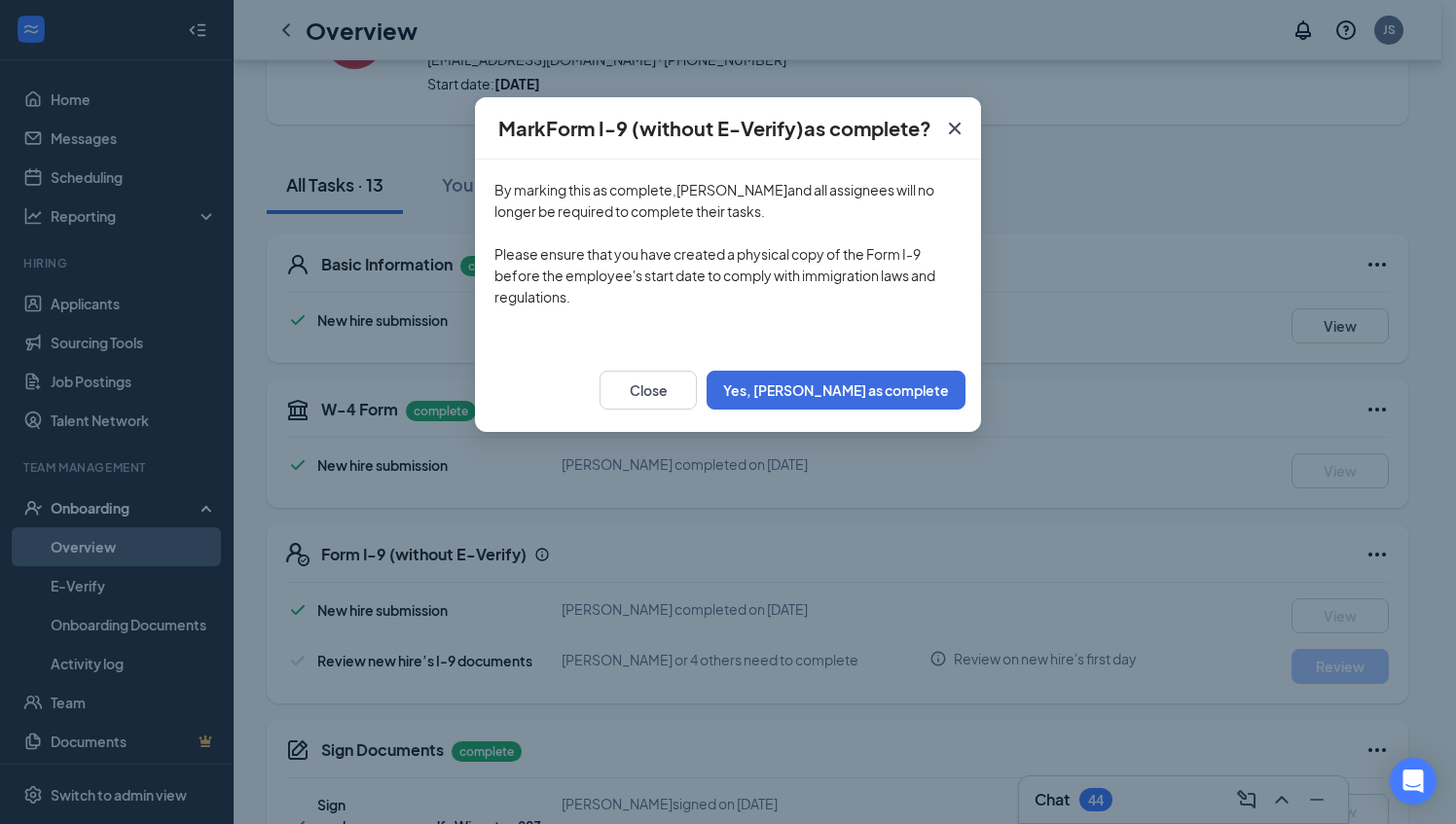
click at [910, 411] on div "Close Yes, [PERSON_NAME] as complete" at bounding box center [728, 391] width 506 height 84
click at [915, 391] on button "Yes, [PERSON_NAME] as complete" at bounding box center [836, 390] width 259 height 39
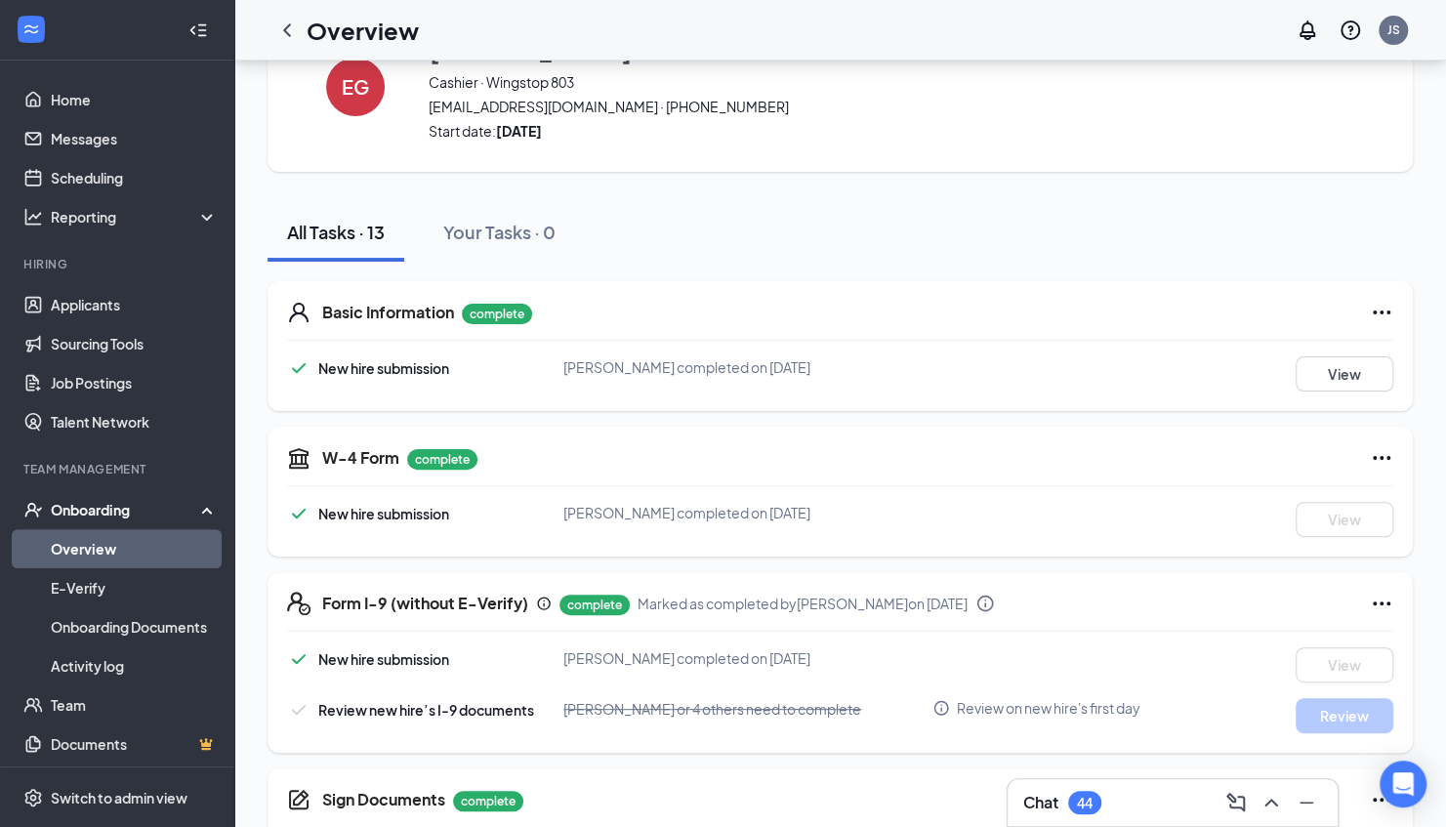
scroll to position [0, 0]
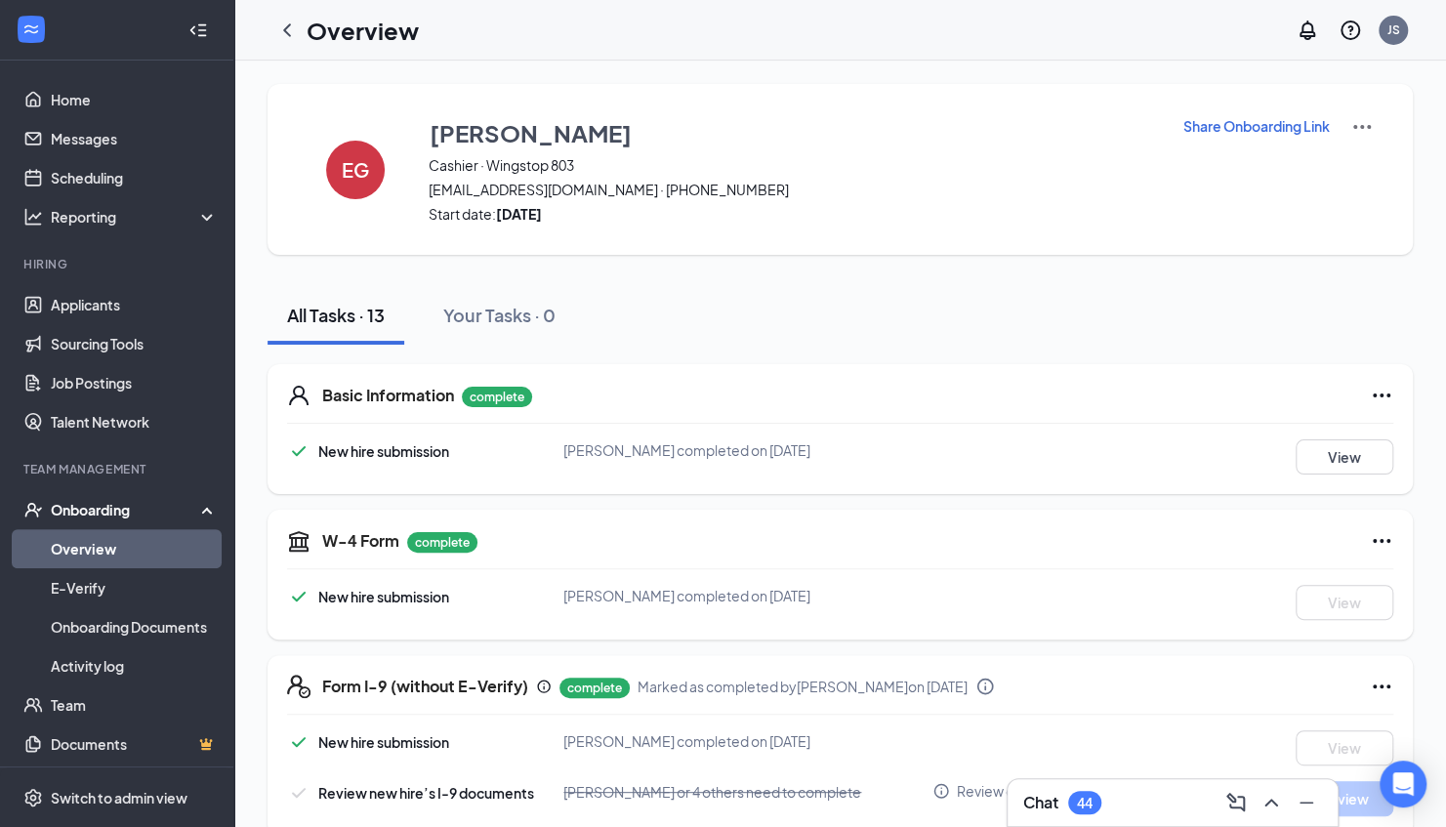
click at [881, 300] on div "All Tasks · 13 Your Tasks · 0" at bounding box center [841, 315] width 1146 height 59
click at [289, 23] on icon "ChevronLeft" at bounding box center [287, 29] width 8 height 13
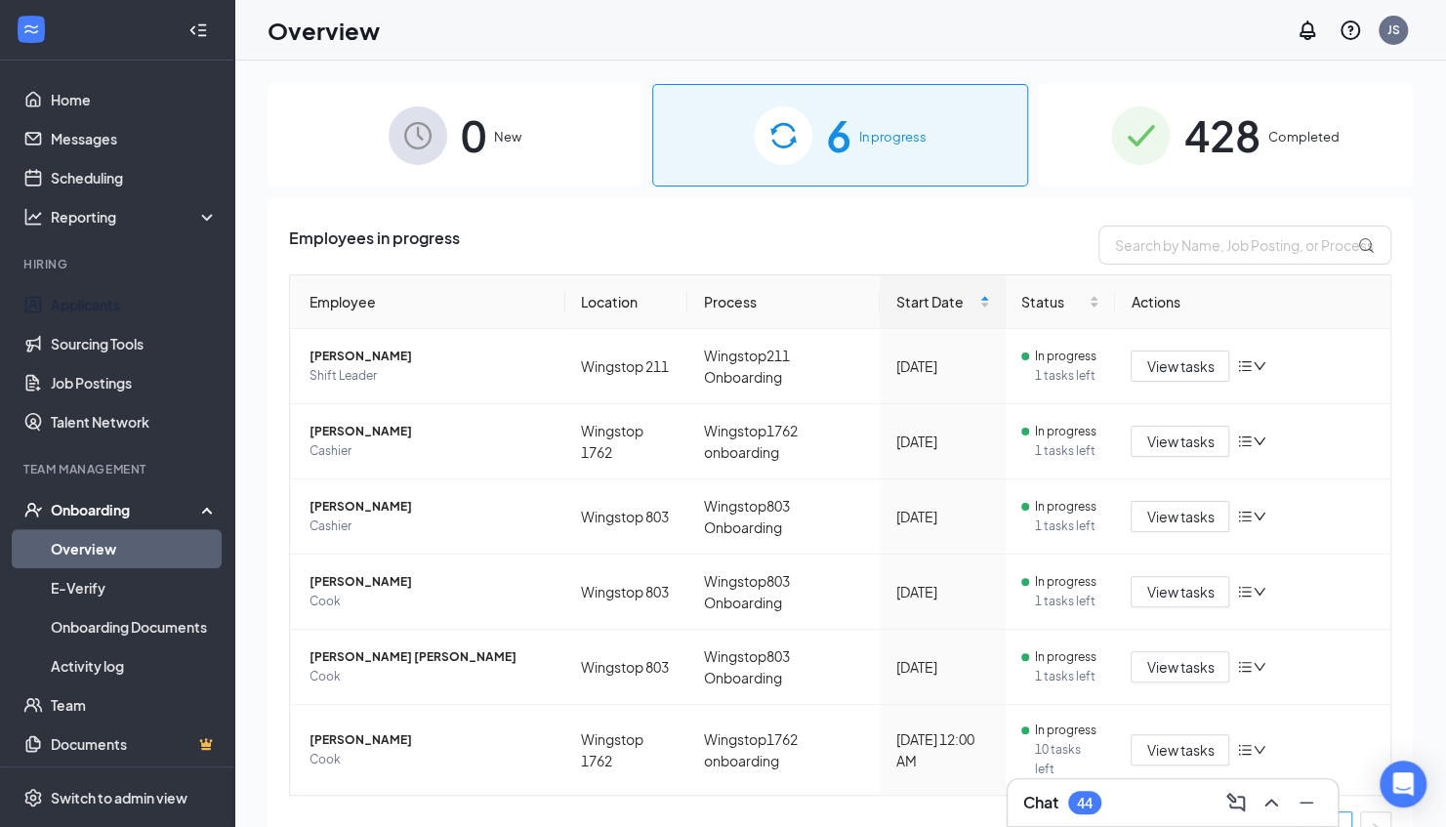
click at [316, 178] on div "0 New" at bounding box center [455, 135] width 375 height 103
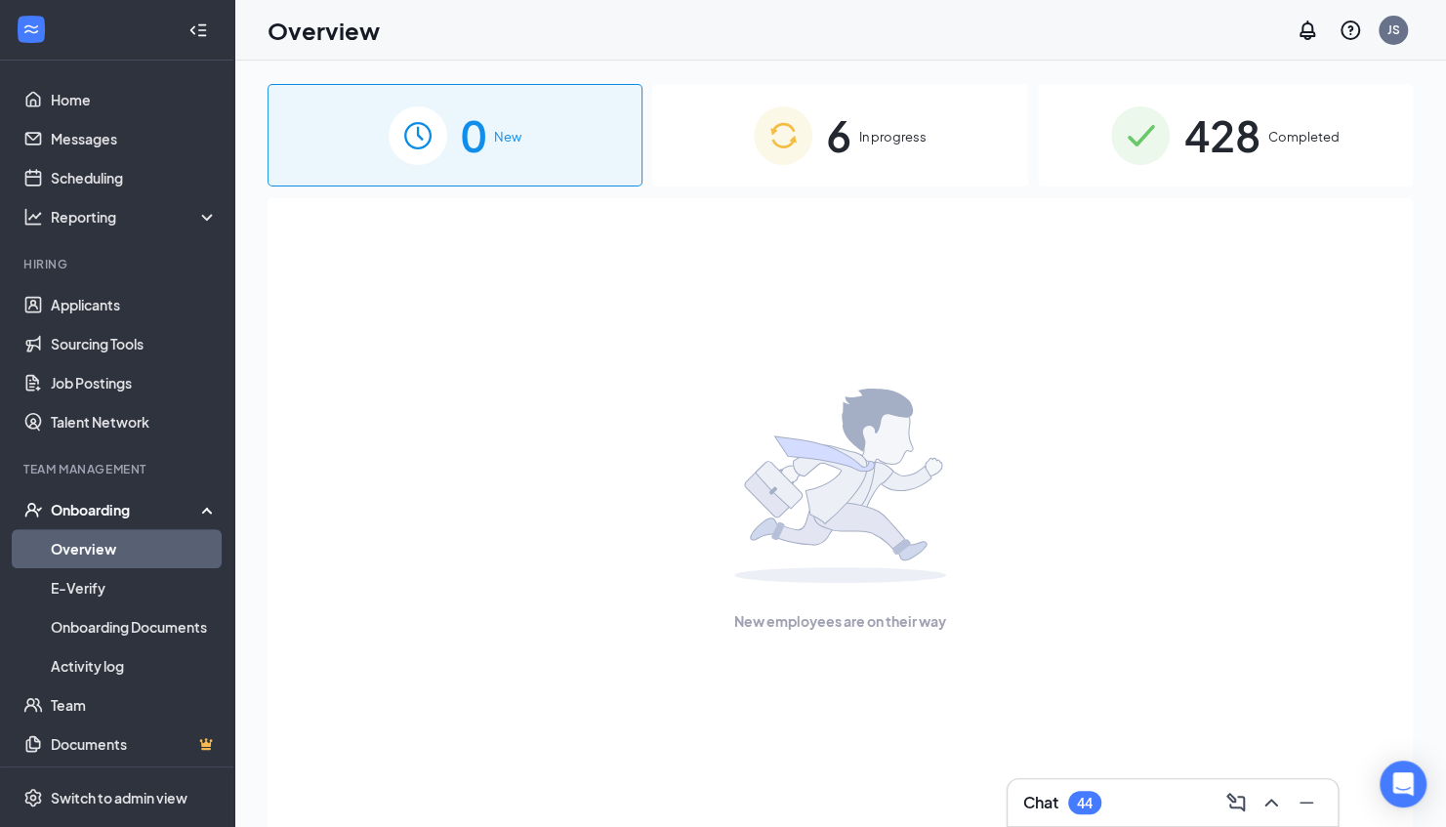
click at [748, 144] on div "6 In progress" at bounding box center [839, 135] width 375 height 103
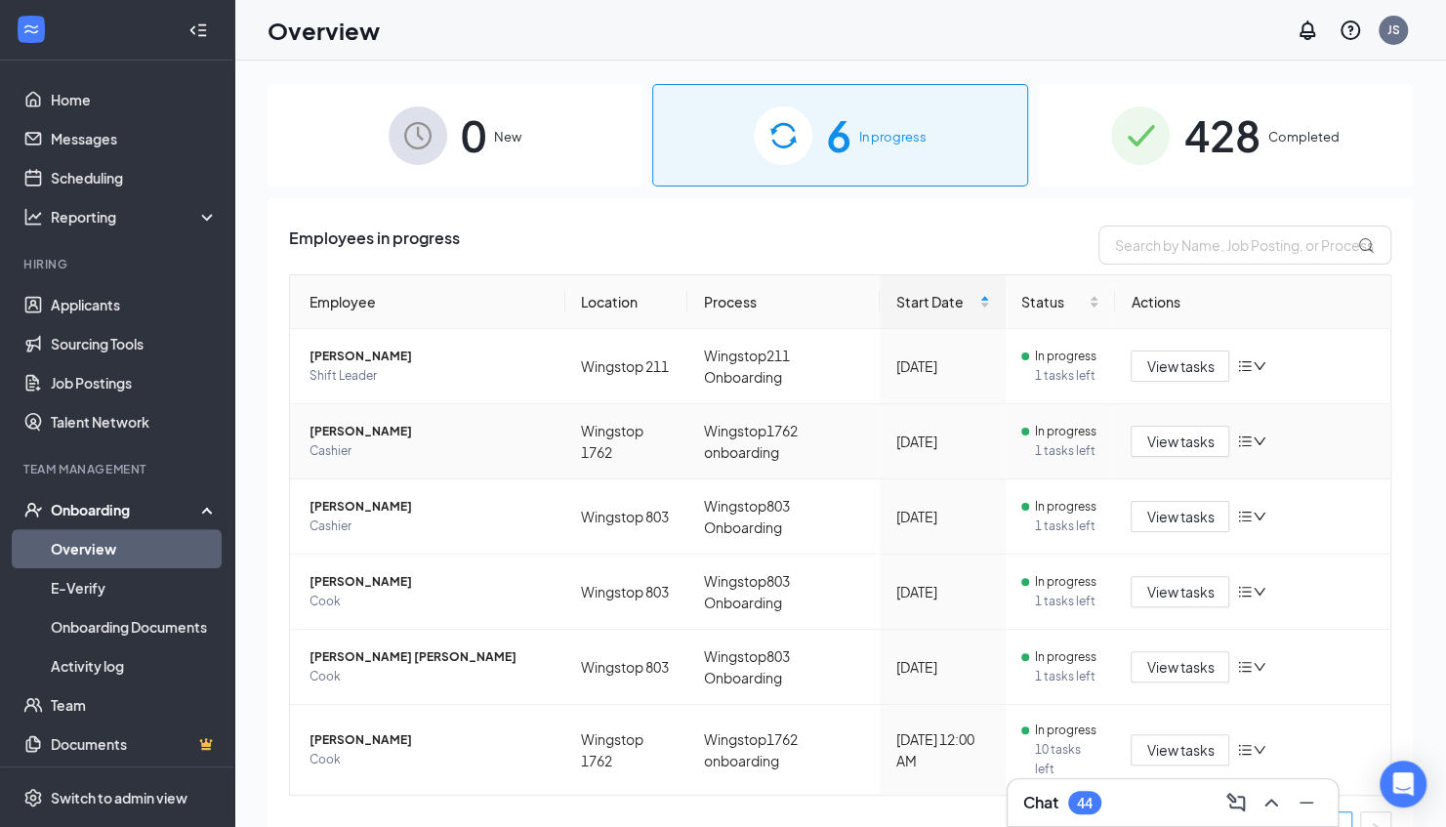
click at [1253, 445] on icon "down" at bounding box center [1260, 442] width 14 height 14
click at [1082, 560] on div "Remove from onboarding" at bounding box center [1137, 568] width 211 height 20
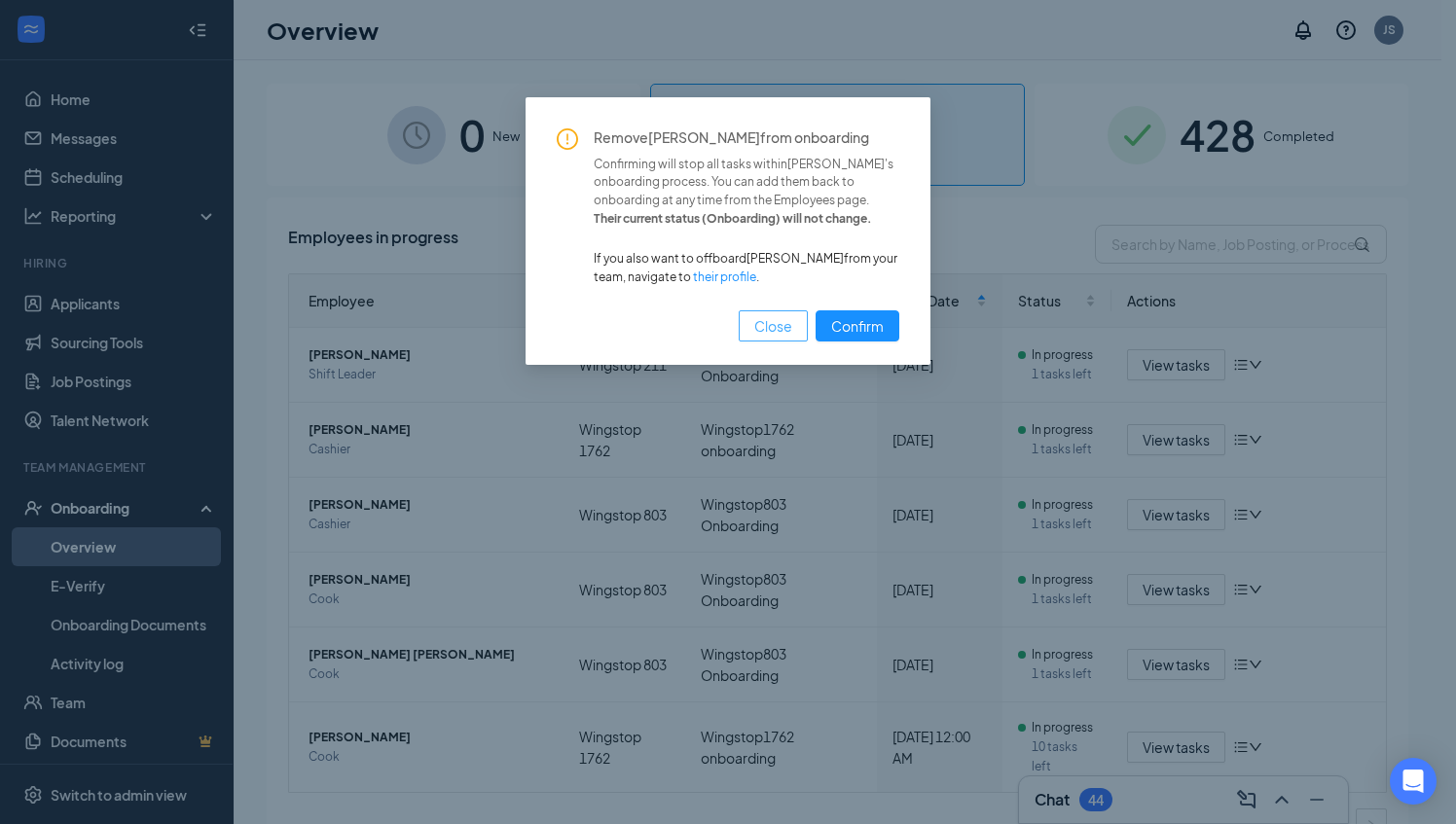
click at [767, 315] on span "Close" at bounding box center [773, 325] width 38 height 21
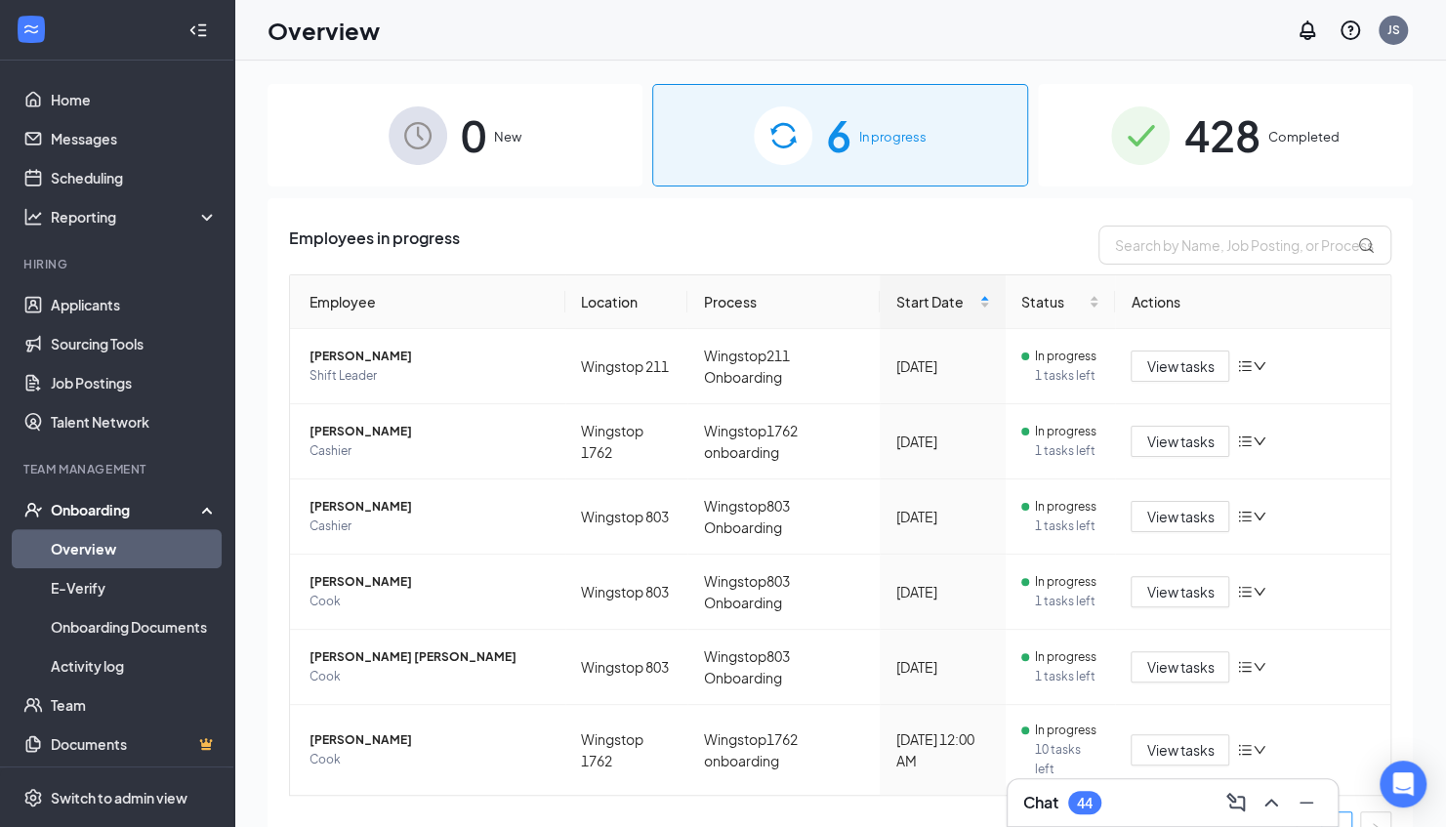
click at [1165, 145] on div "428 Completed" at bounding box center [1225, 135] width 375 height 103
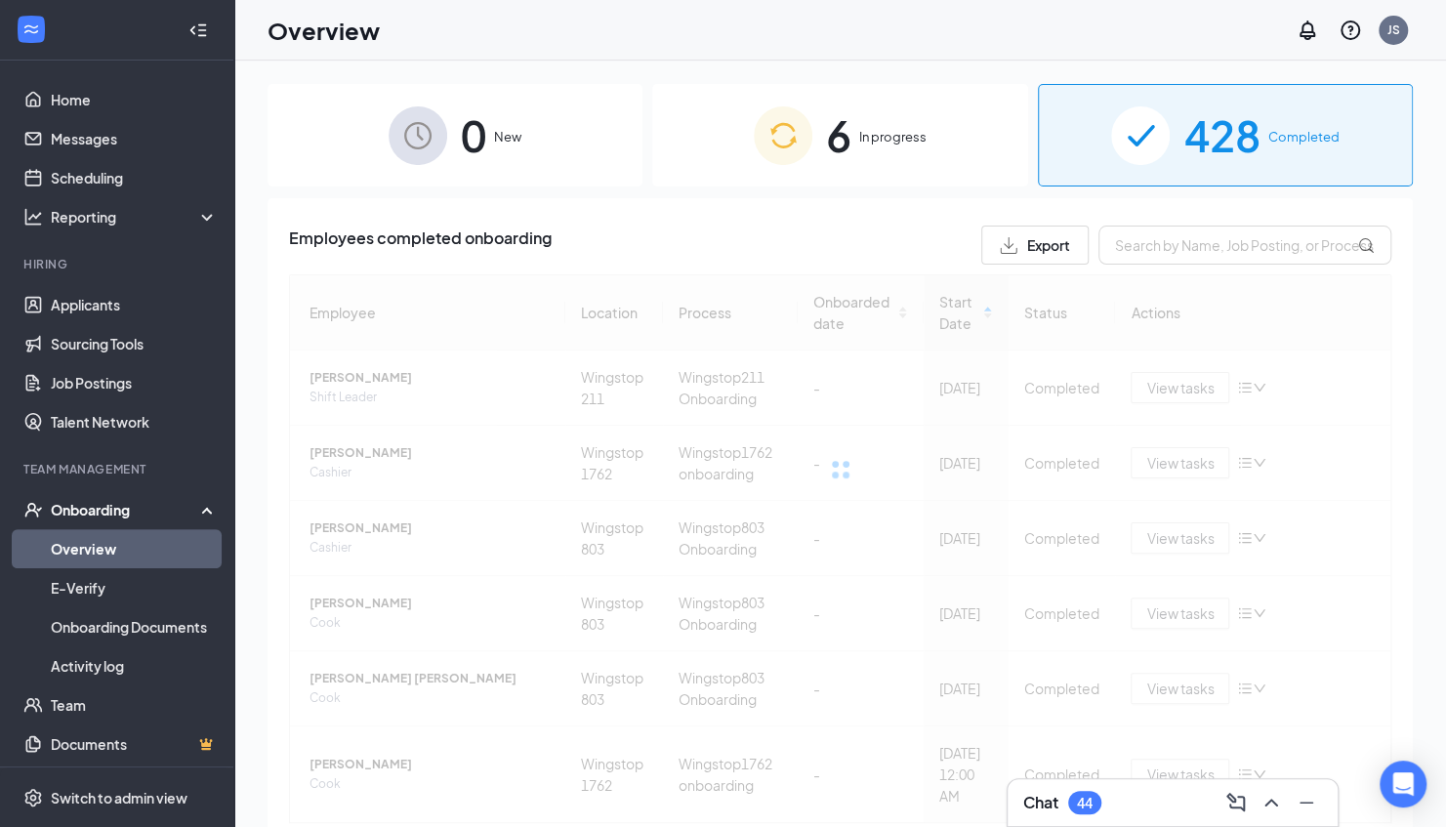
click at [957, 121] on div "6 In progress" at bounding box center [839, 135] width 375 height 103
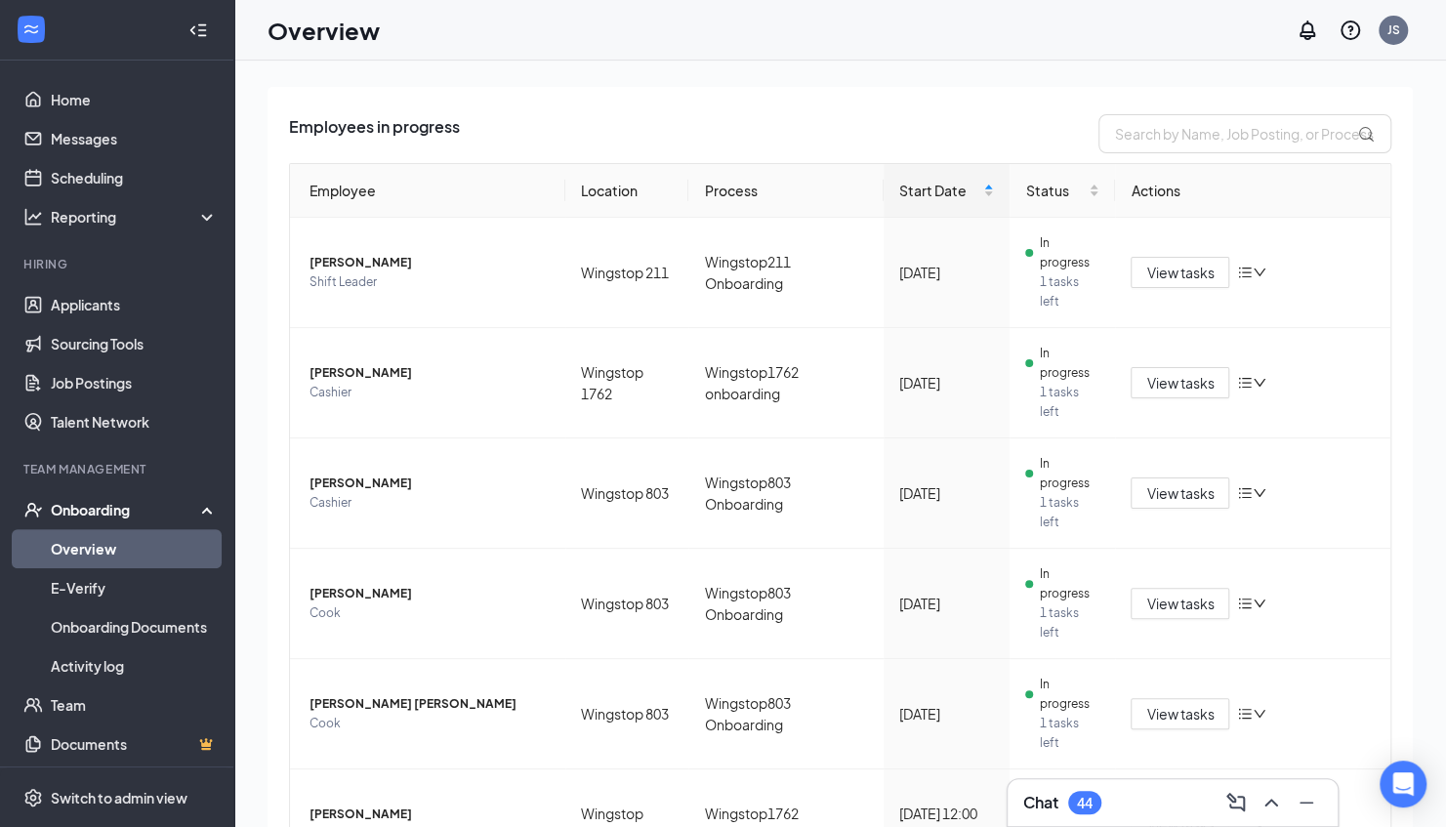
scroll to position [110, 0]
click at [1182, 815] on span "View tasks" at bounding box center [1180, 825] width 67 height 21
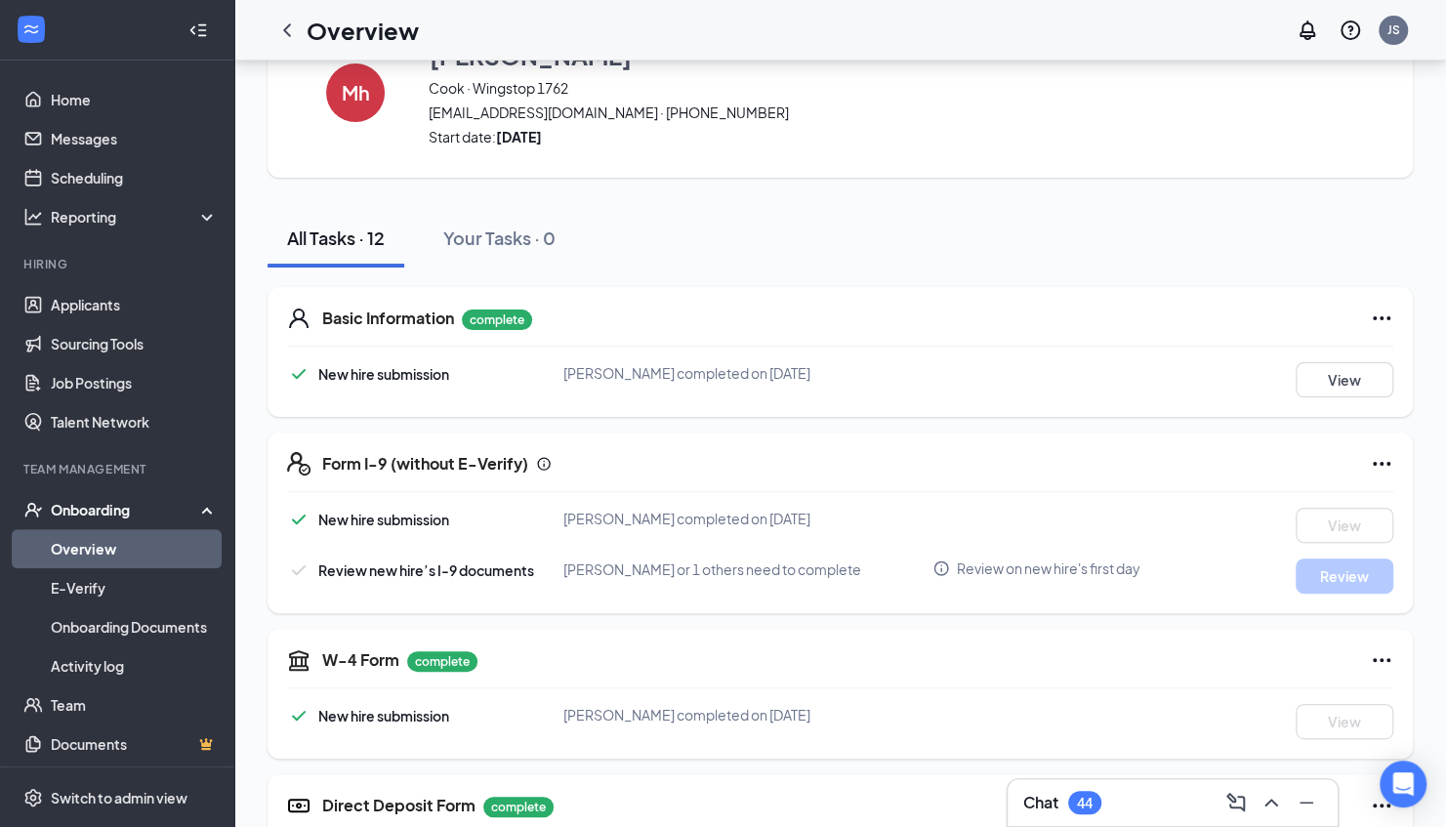
scroll to position [78, 0]
click at [1381, 461] on icon "Ellipses" at bounding box center [1382, 463] width 18 height 4
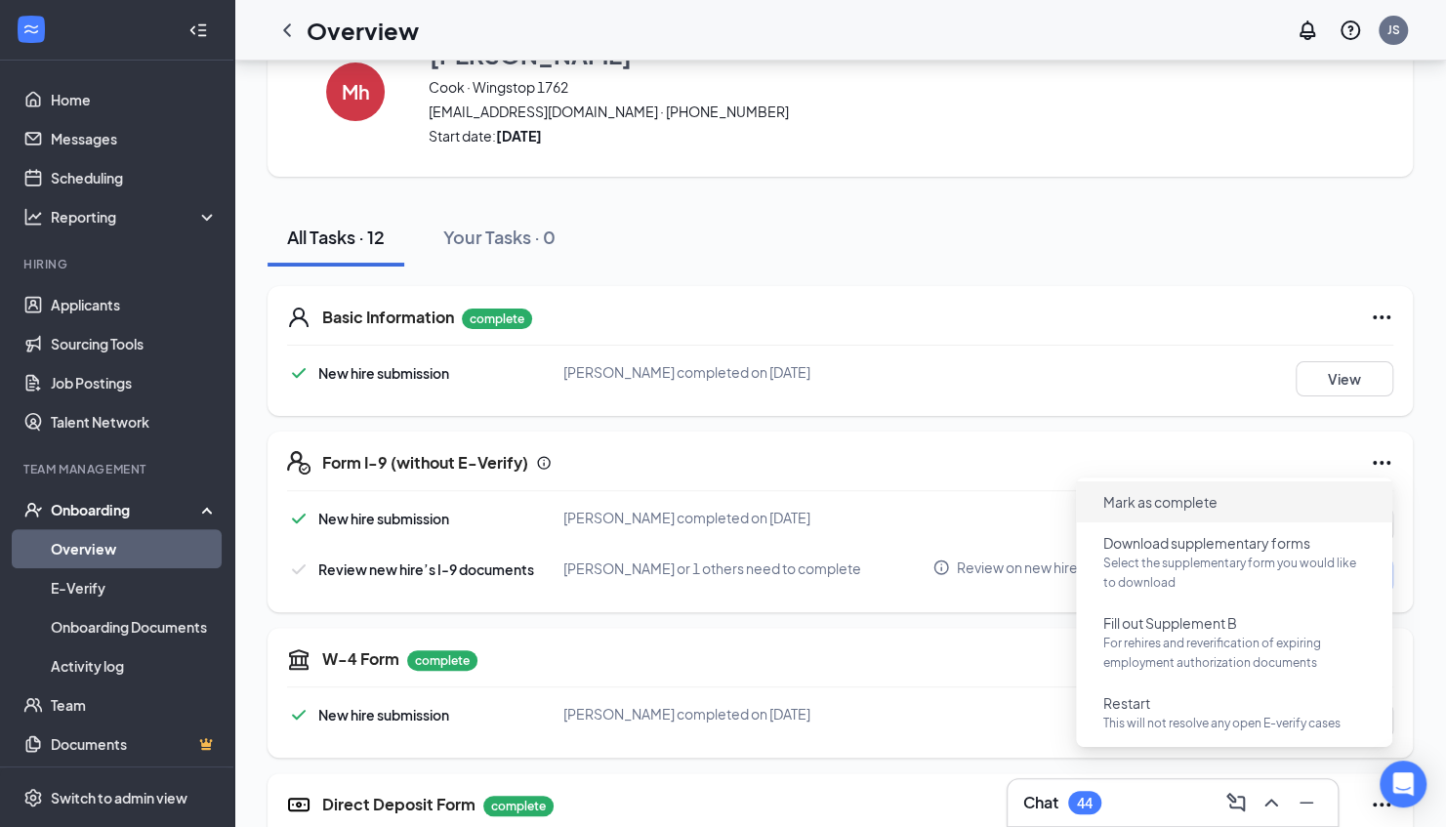
click at [1309, 500] on span "Mark as complete" at bounding box center [1234, 501] width 293 height 31
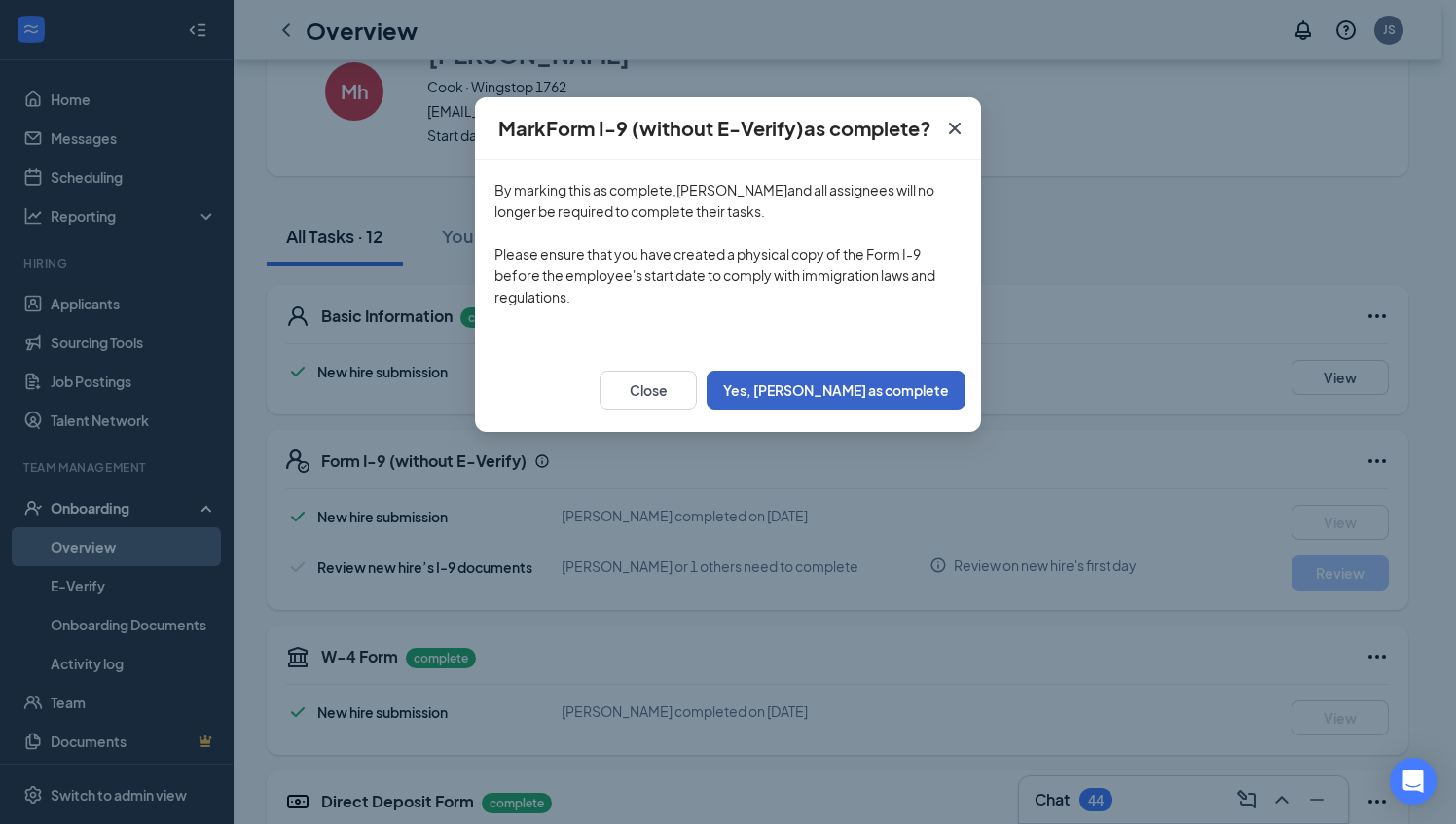
click at [916, 402] on button "Yes, [PERSON_NAME] as complete" at bounding box center [836, 390] width 259 height 39
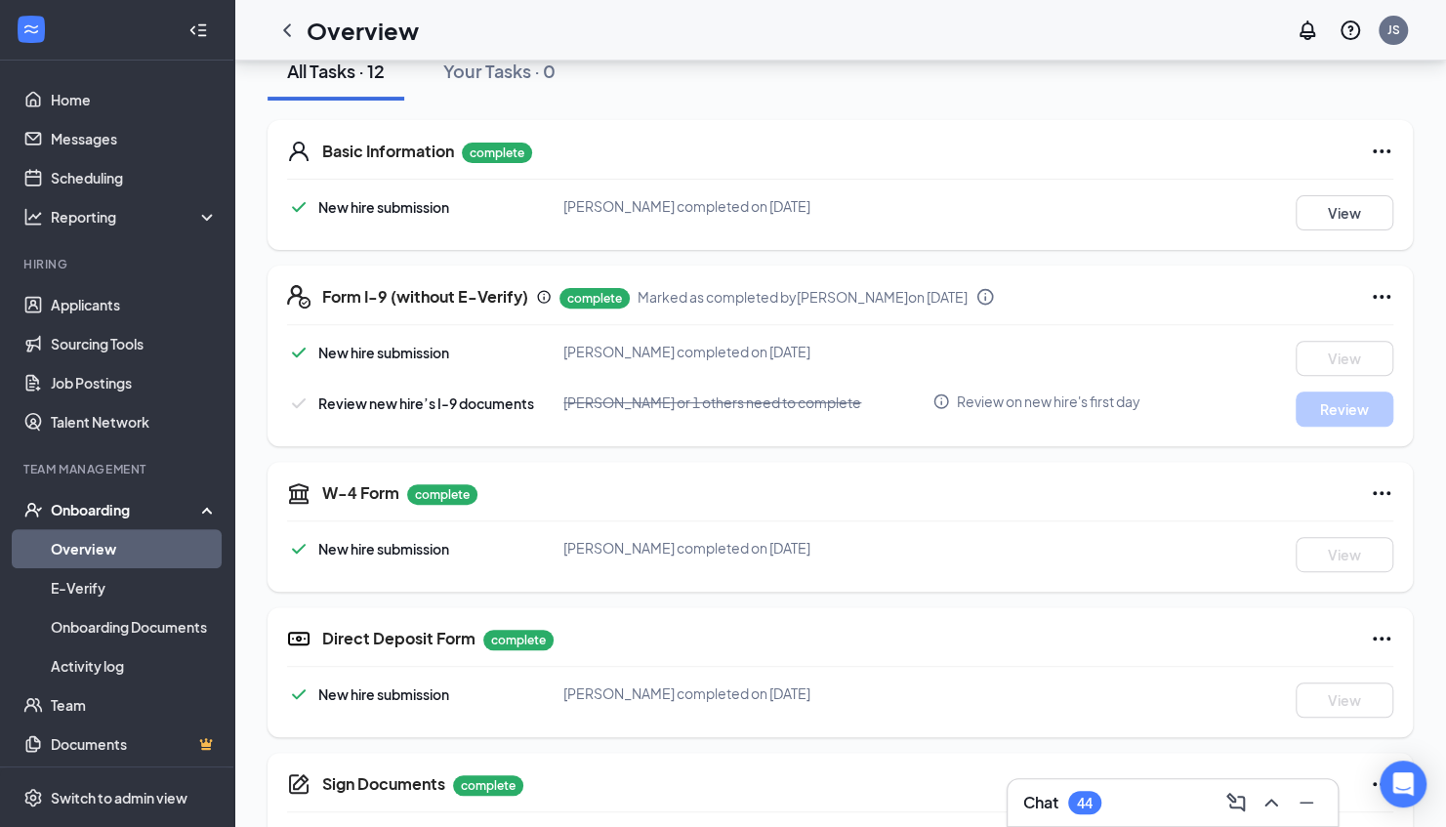
scroll to position [255, 0]
